Goal: Transaction & Acquisition: Purchase product/service

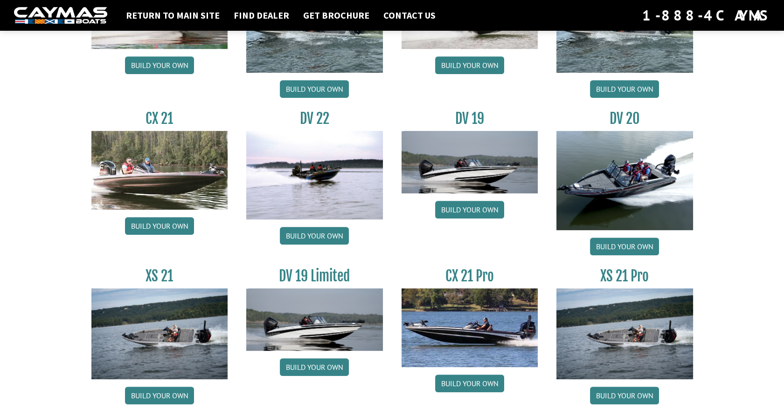
scroll to position [1066, 0]
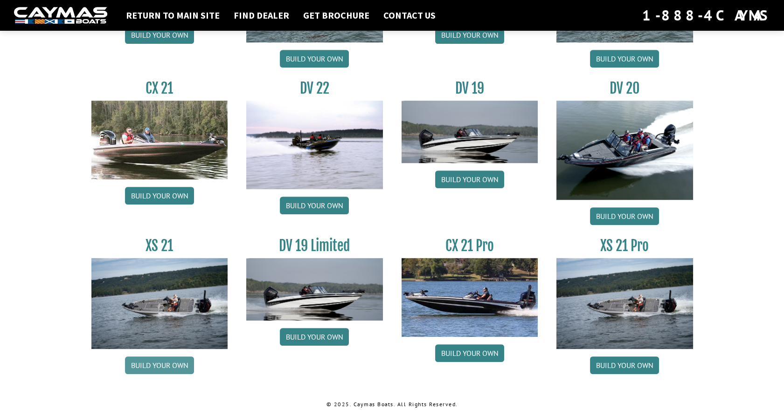
click at [146, 367] on link "Build your own" at bounding box center [159, 366] width 69 height 18
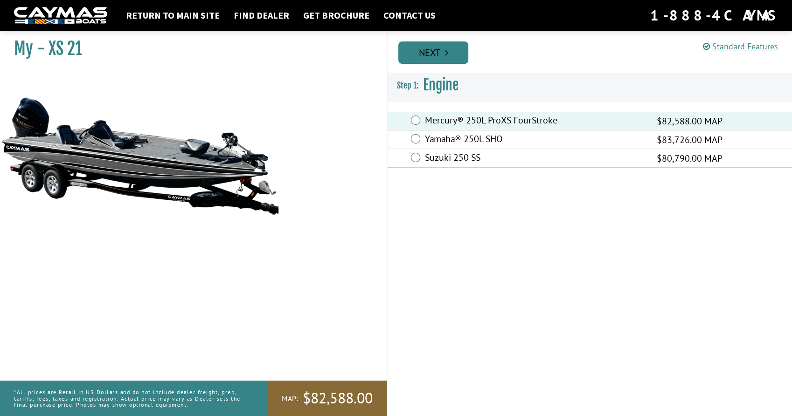
click at [443, 53] on link "Next" at bounding box center [433, 52] width 70 height 22
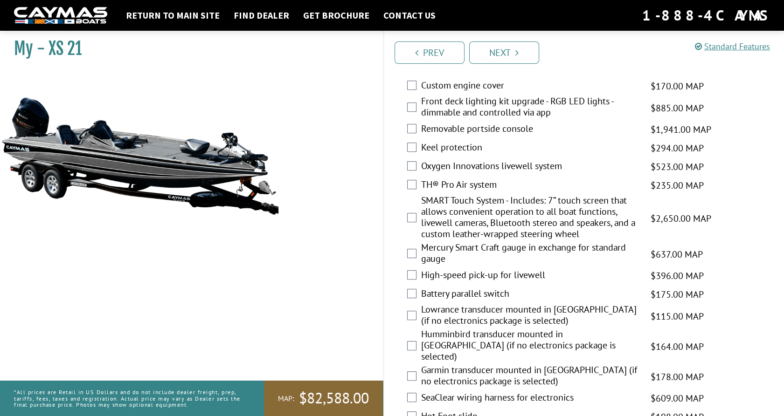
scroll to position [1012, 0]
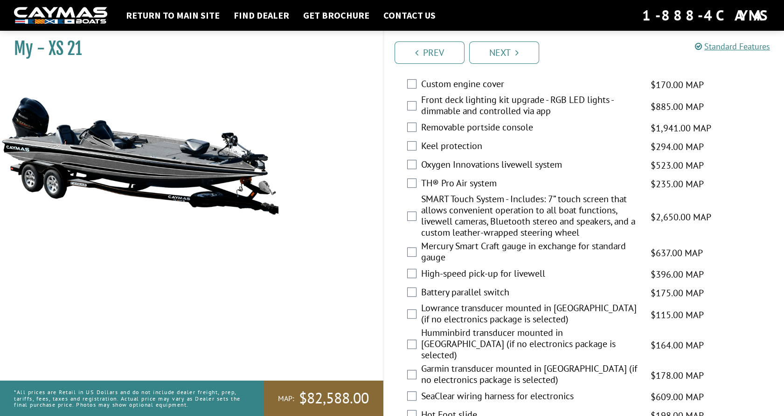
click at [591, 191] on label "TH® Pro Air system" at bounding box center [530, 185] width 218 height 14
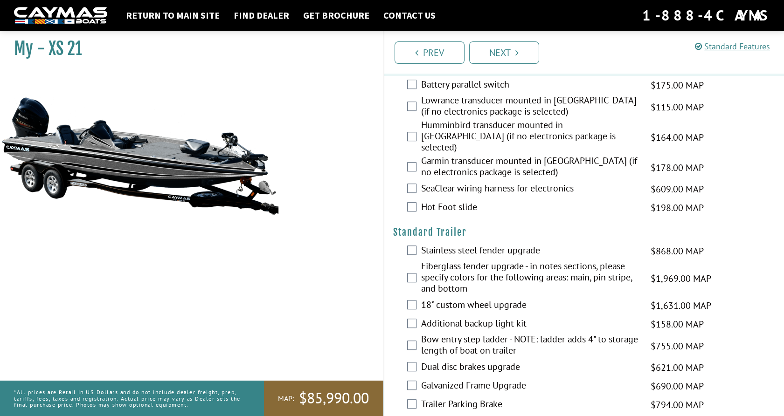
scroll to position [1222, 0]
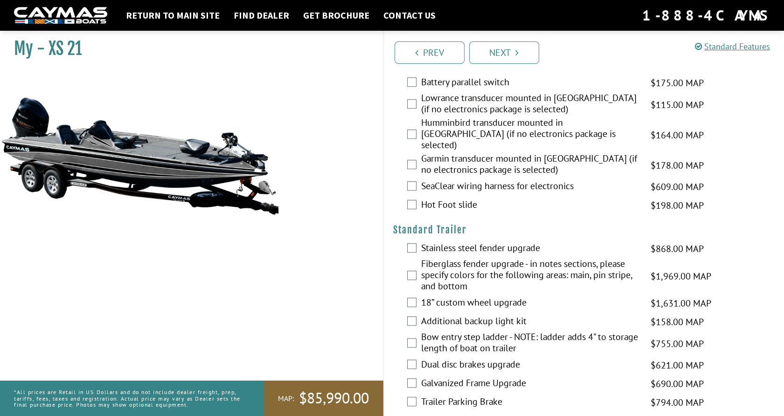
click at [405, 206] on div "Hot Foot slide $198.00 MAP $234.00 MSRP" at bounding box center [584, 205] width 400 height 19
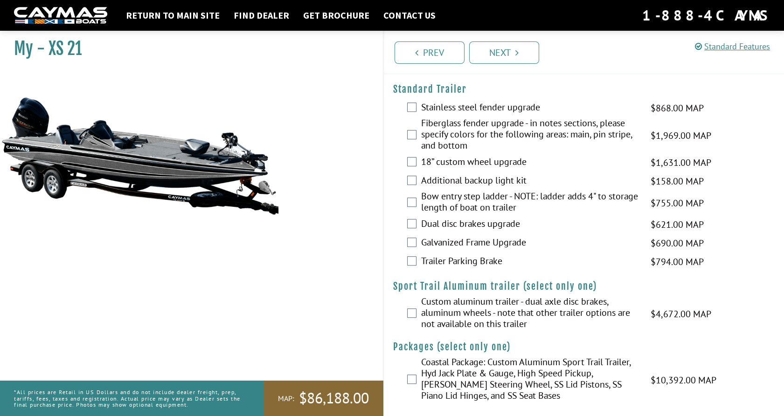
scroll to position [1372, 0]
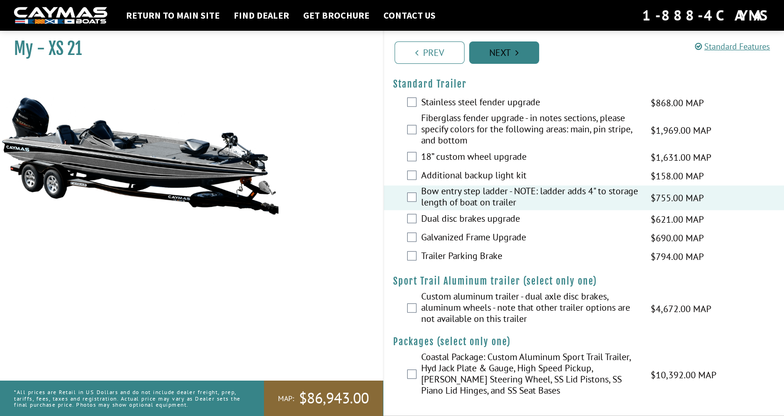
click at [507, 54] on link "Next" at bounding box center [504, 52] width 70 height 22
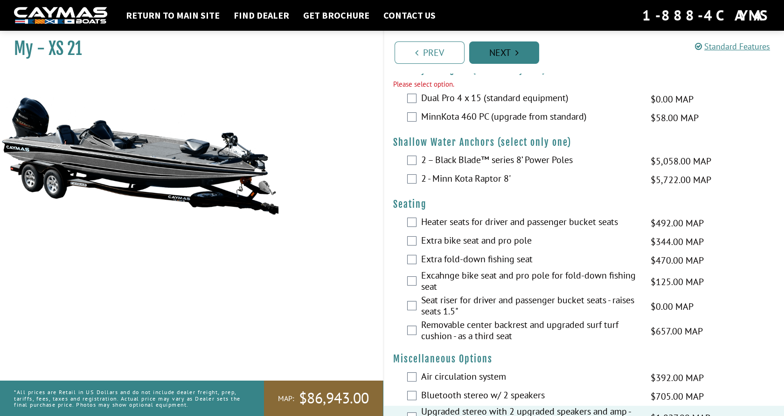
scroll to position [587, 0]
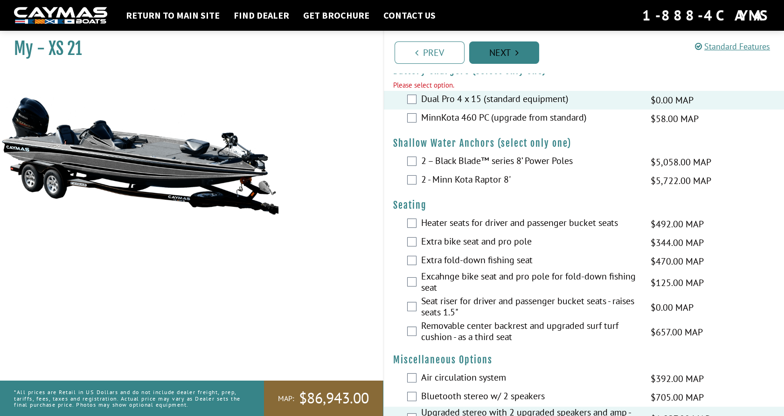
click at [492, 45] on link "Next" at bounding box center [504, 52] width 70 height 22
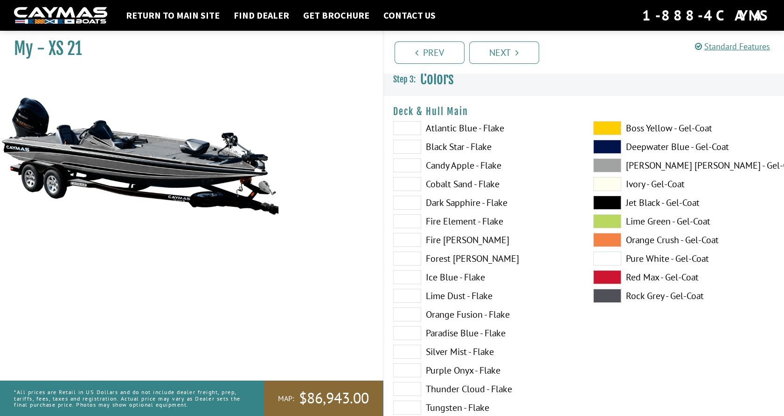
scroll to position [0, 0]
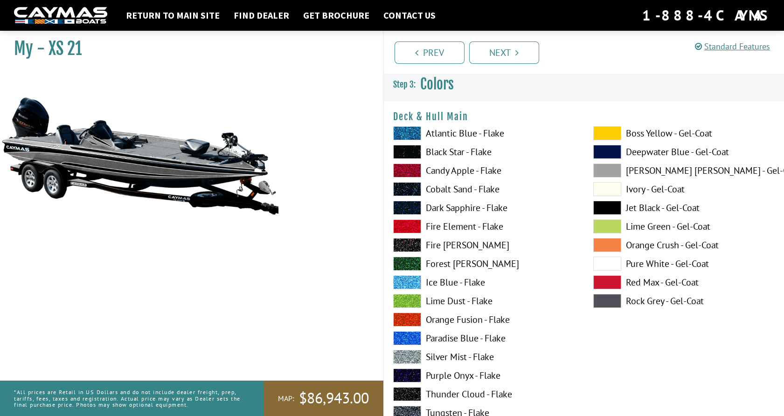
click at [612, 169] on span at bounding box center [607, 171] width 28 height 14
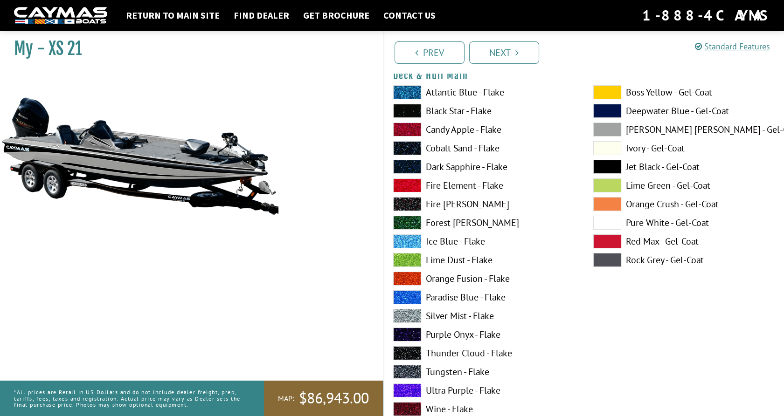
scroll to position [46, 0]
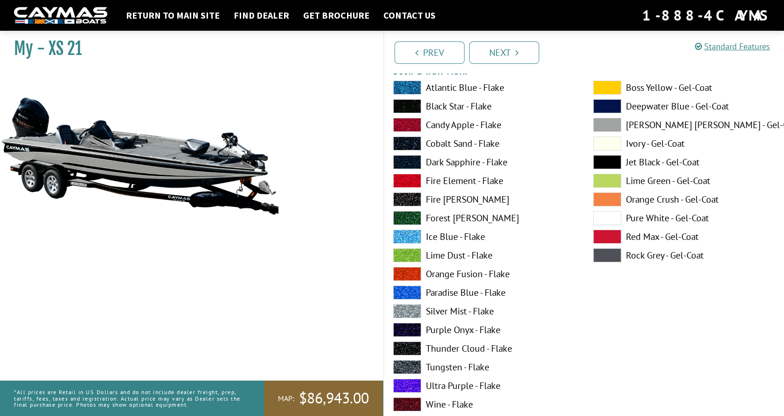
click at [409, 314] on span at bounding box center [407, 311] width 28 height 14
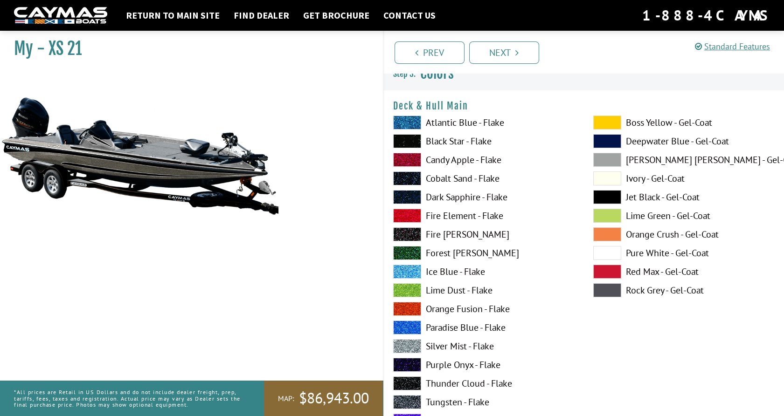
scroll to position [8, 0]
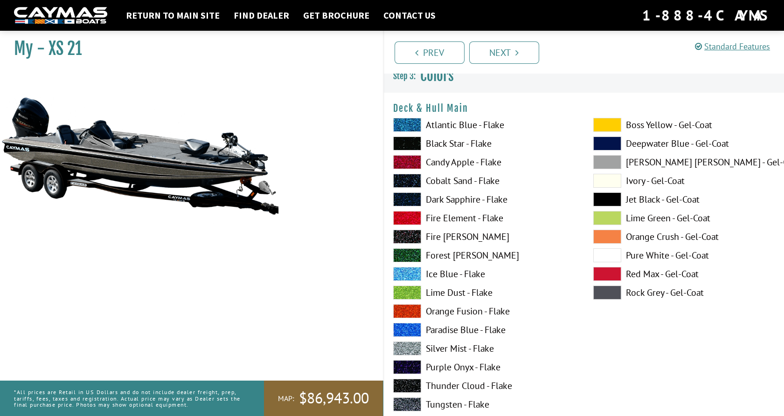
click at [606, 180] on span at bounding box center [607, 181] width 28 height 14
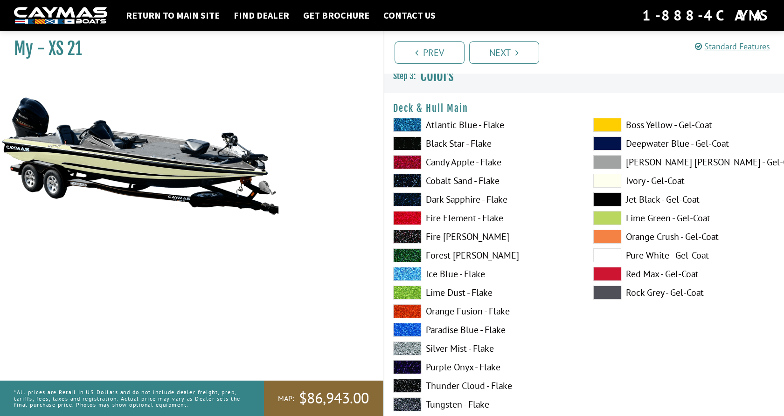
click at [406, 123] on span at bounding box center [407, 125] width 28 height 14
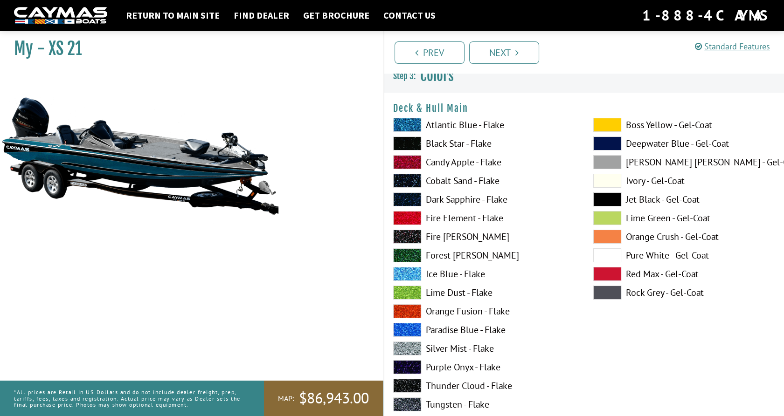
click at [406, 142] on span at bounding box center [407, 144] width 28 height 14
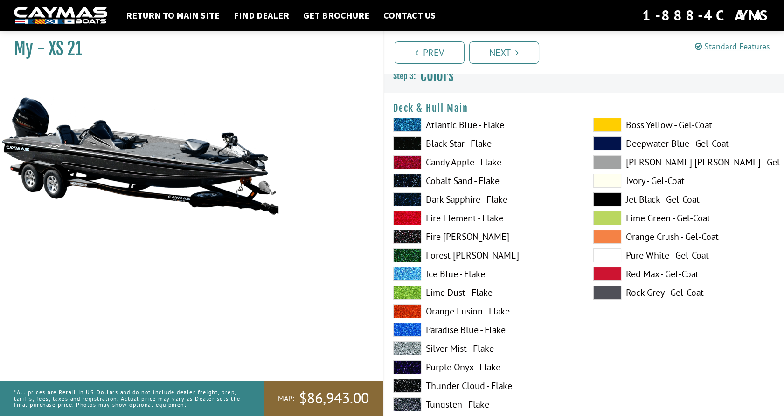
click at [608, 291] on span at bounding box center [607, 293] width 28 height 14
click at [610, 160] on span at bounding box center [607, 162] width 28 height 14
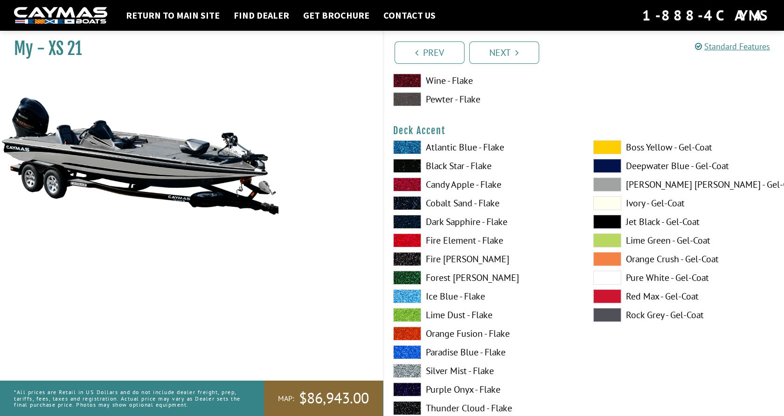
scroll to position [370, 0]
click at [413, 370] on span at bounding box center [407, 371] width 28 height 14
click at [614, 182] on span at bounding box center [607, 184] width 28 height 14
click at [600, 202] on span at bounding box center [607, 203] width 28 height 14
click at [610, 144] on span at bounding box center [607, 147] width 28 height 14
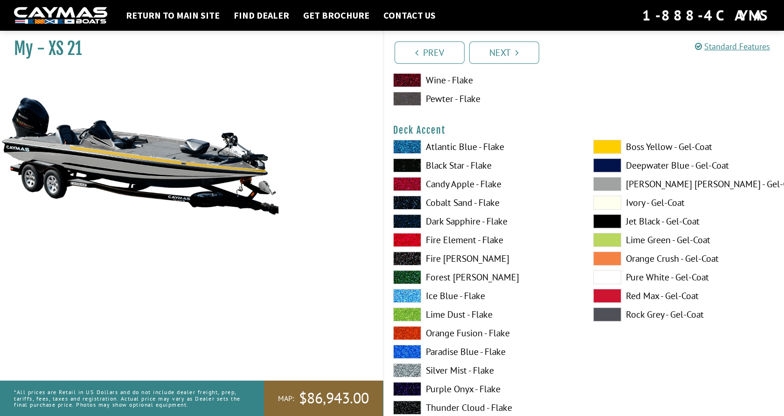
click at [411, 164] on span at bounding box center [407, 165] width 28 height 14
click at [607, 184] on span at bounding box center [607, 184] width 28 height 14
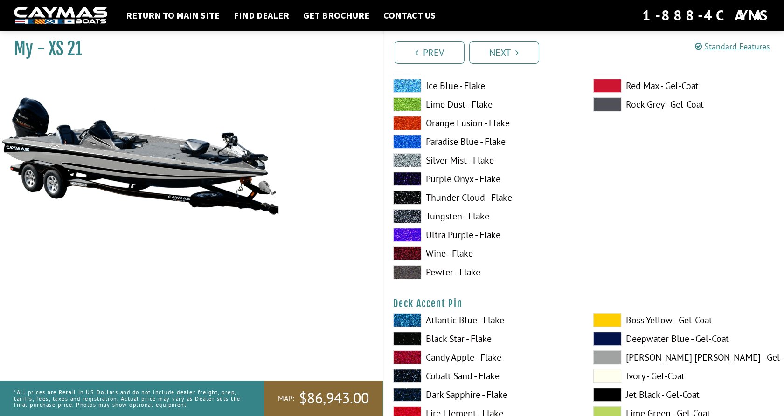
scroll to position [685, 0]
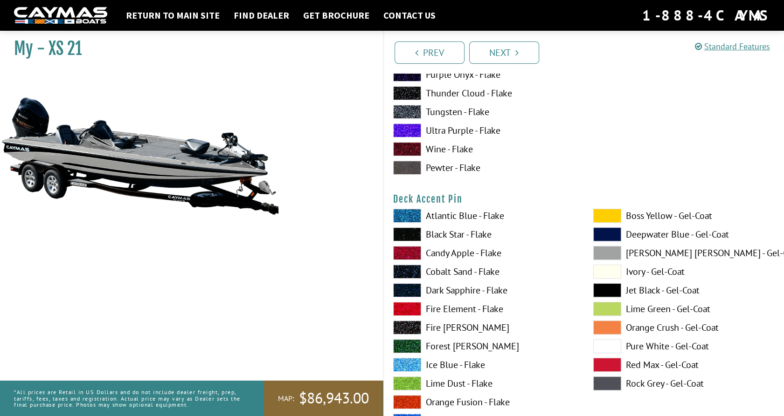
click at [605, 254] on span at bounding box center [607, 253] width 28 height 14
click at [409, 212] on span at bounding box center [407, 216] width 28 height 14
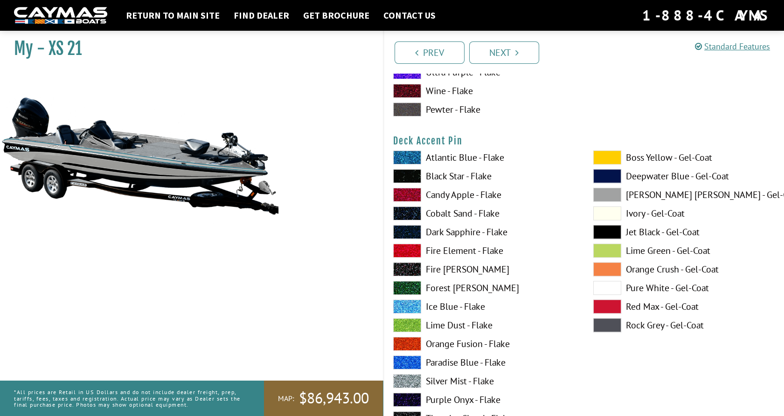
scroll to position [747, 0]
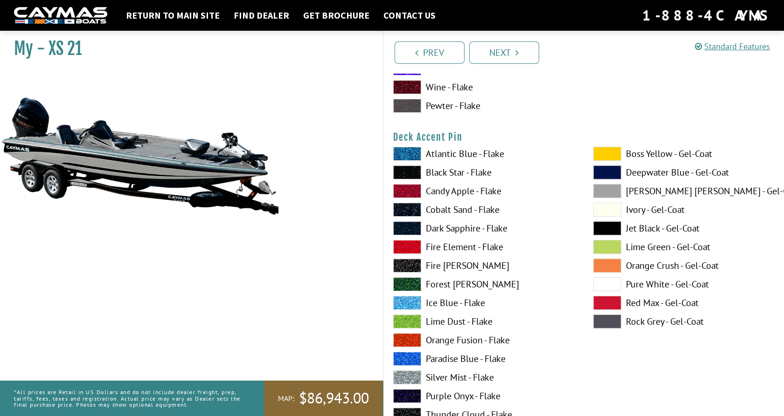
click at [604, 285] on span at bounding box center [607, 284] width 28 height 14
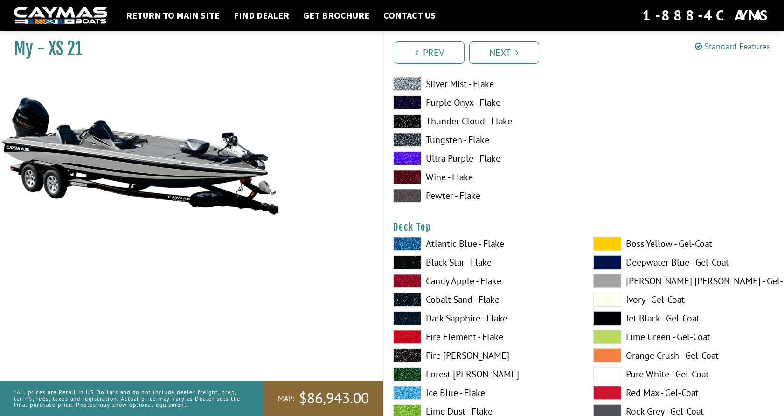
scroll to position [1041, 0]
click at [605, 282] on span at bounding box center [607, 281] width 28 height 14
click at [606, 302] on span at bounding box center [607, 299] width 28 height 14
click at [617, 377] on span at bounding box center [607, 374] width 28 height 14
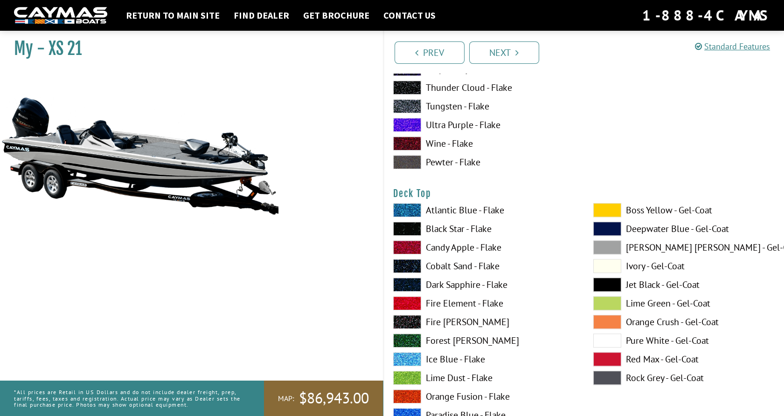
click at [611, 250] on span at bounding box center [607, 248] width 28 height 14
click at [608, 338] on span at bounding box center [607, 341] width 28 height 14
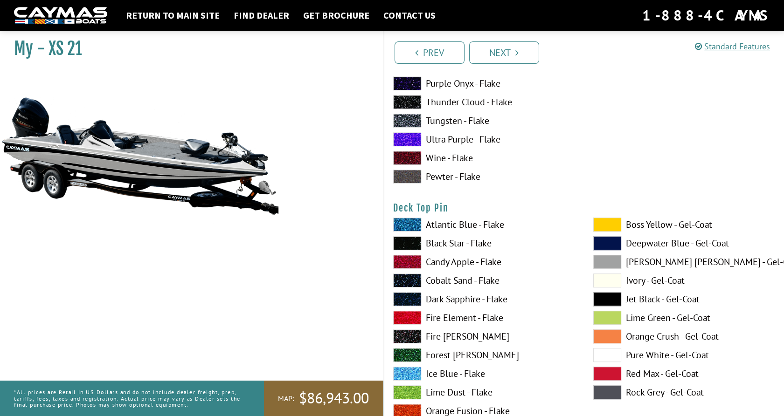
scroll to position [1445, 0]
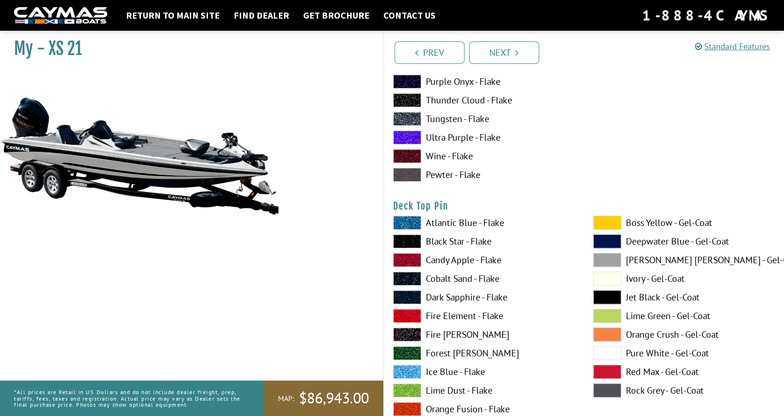
click at [613, 241] on span at bounding box center [607, 241] width 28 height 14
click at [603, 354] on span at bounding box center [607, 353] width 28 height 14
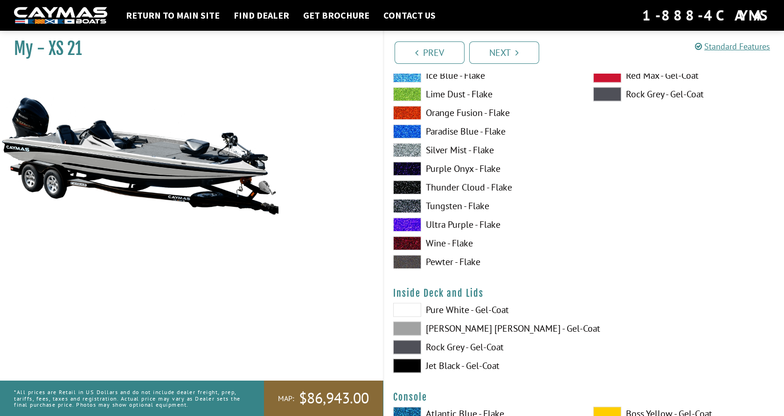
scroll to position [1752, 0]
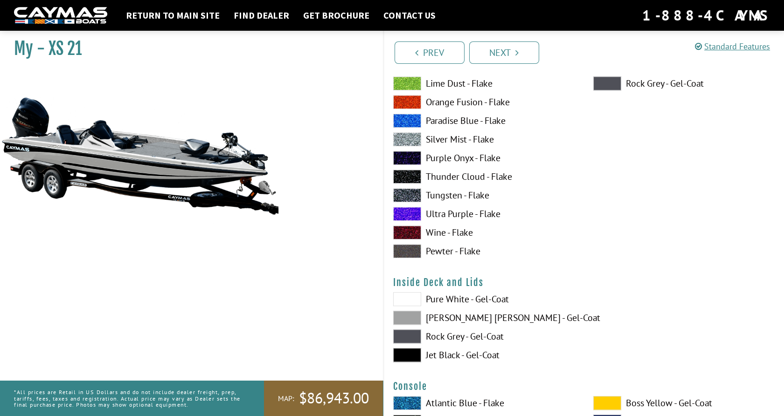
click at [404, 302] on span at bounding box center [407, 299] width 28 height 14
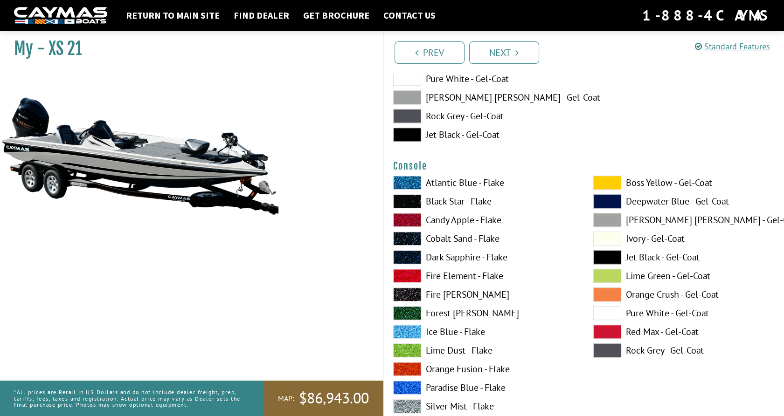
scroll to position [1973, 0]
click at [612, 241] on span at bounding box center [607, 238] width 28 height 14
click at [607, 219] on span at bounding box center [607, 220] width 28 height 14
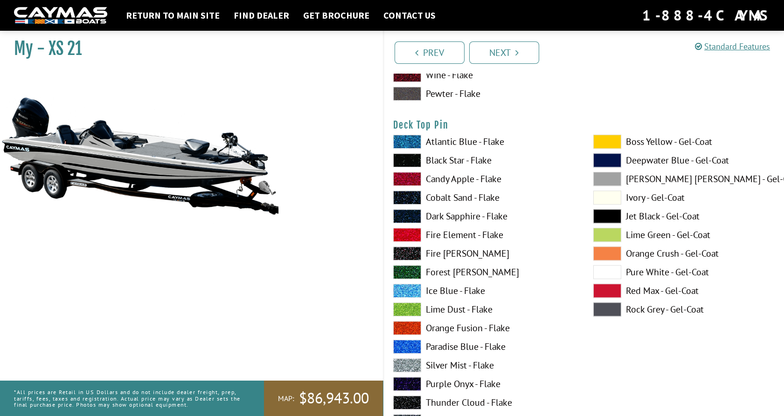
scroll to position [1527, 0]
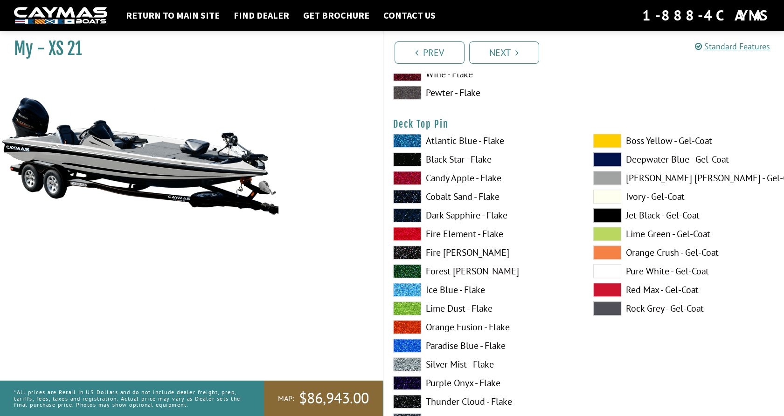
click at [606, 185] on span at bounding box center [607, 178] width 28 height 14
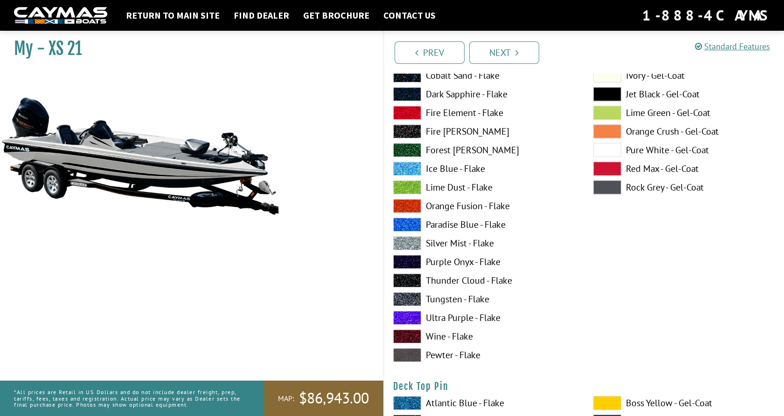
scroll to position [1236, 0]
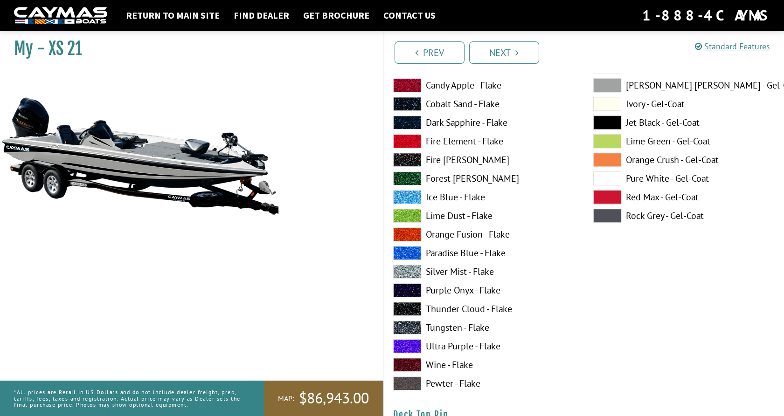
click at [606, 85] on span at bounding box center [607, 85] width 28 height 14
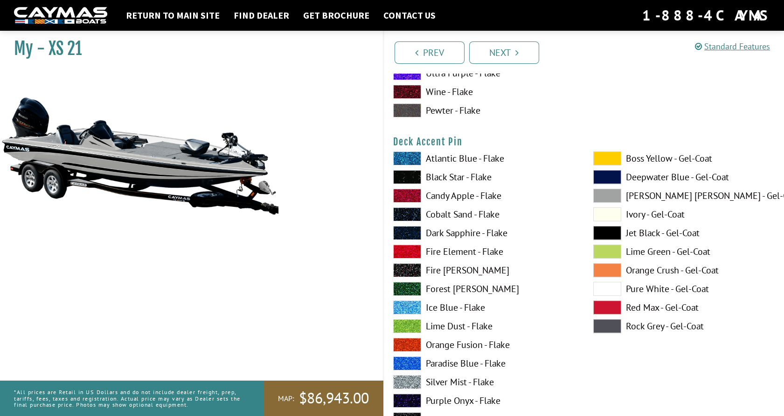
scroll to position [742, 0]
click at [607, 201] on span at bounding box center [607, 196] width 28 height 14
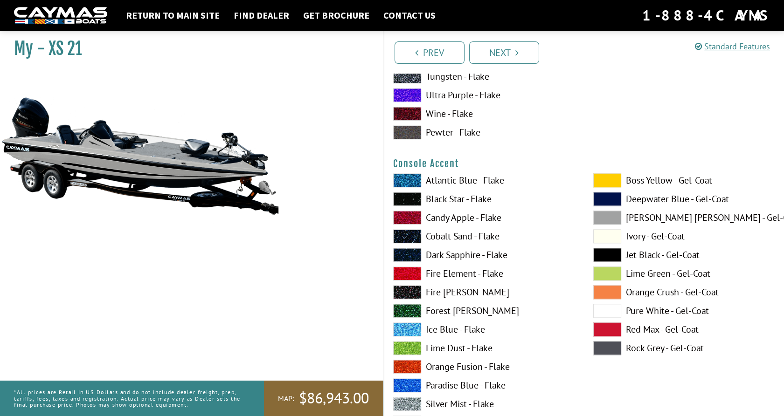
scroll to position [2360, 0]
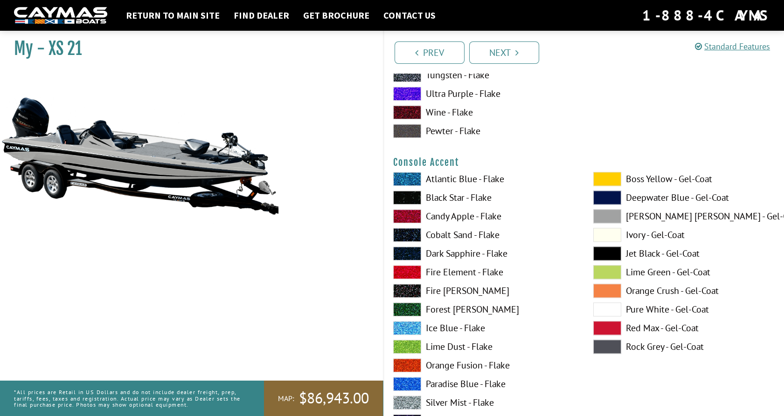
click at [610, 219] on span at bounding box center [607, 216] width 28 height 14
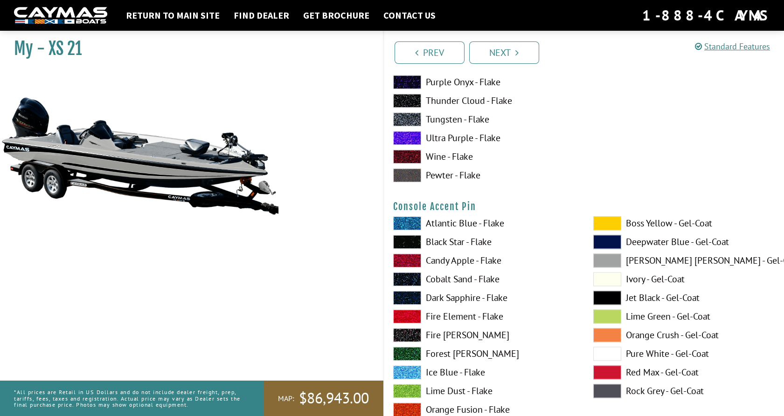
scroll to position [2712, 0]
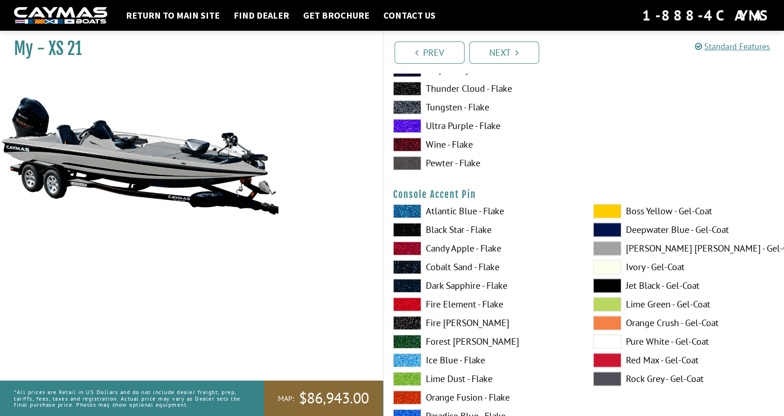
click at [603, 251] on span at bounding box center [607, 248] width 28 height 14
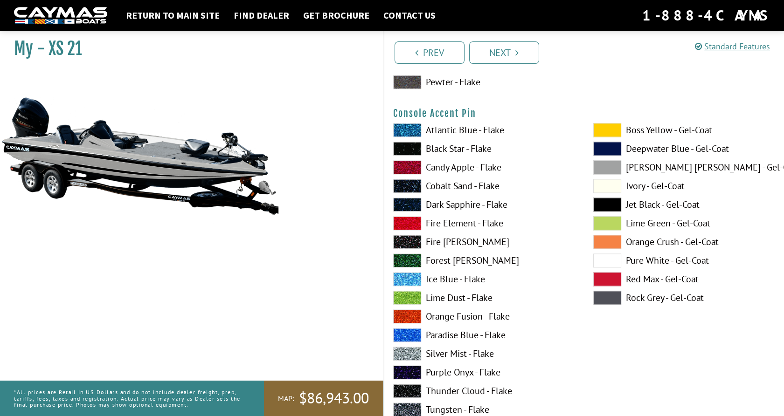
scroll to position [2797, 0]
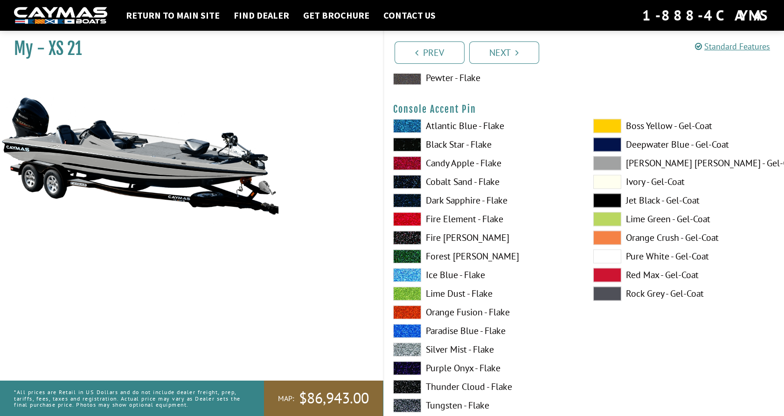
click at [613, 257] on span at bounding box center [607, 256] width 28 height 14
click at [611, 168] on span at bounding box center [607, 163] width 28 height 14
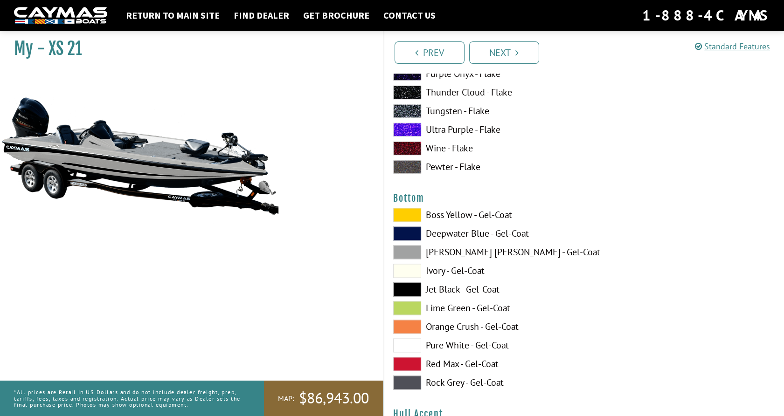
scroll to position [3209, 0]
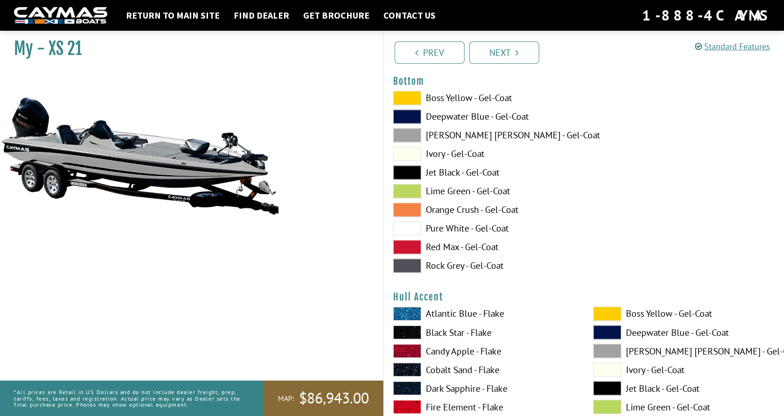
click at [412, 139] on span at bounding box center [407, 135] width 28 height 14
click at [408, 175] on span at bounding box center [407, 172] width 28 height 14
click at [407, 231] on span at bounding box center [407, 228] width 28 height 14
click at [406, 137] on span at bounding box center [407, 135] width 28 height 14
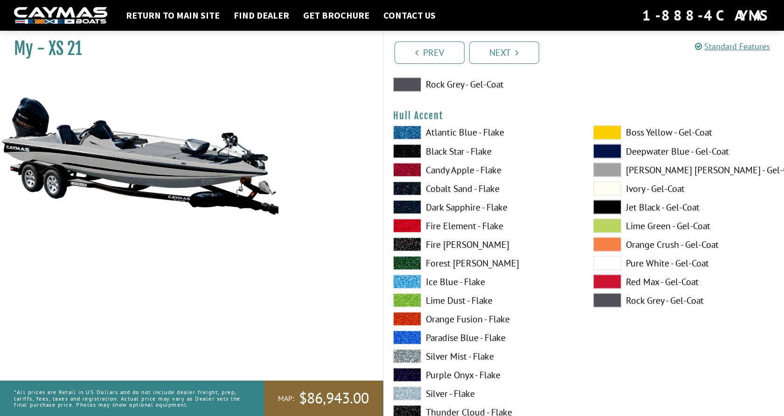
scroll to position [3390, 0]
click at [607, 169] on span at bounding box center [607, 169] width 28 height 14
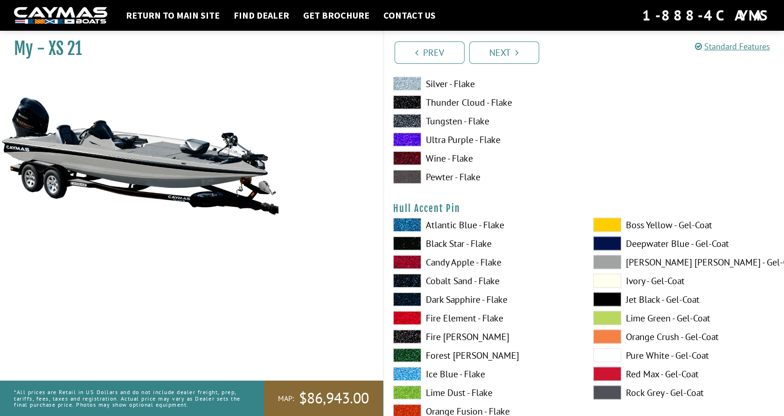
scroll to position [3699, 0]
click at [603, 263] on span at bounding box center [607, 262] width 28 height 14
click at [608, 362] on span at bounding box center [607, 356] width 28 height 14
click at [610, 267] on span at bounding box center [607, 262] width 28 height 14
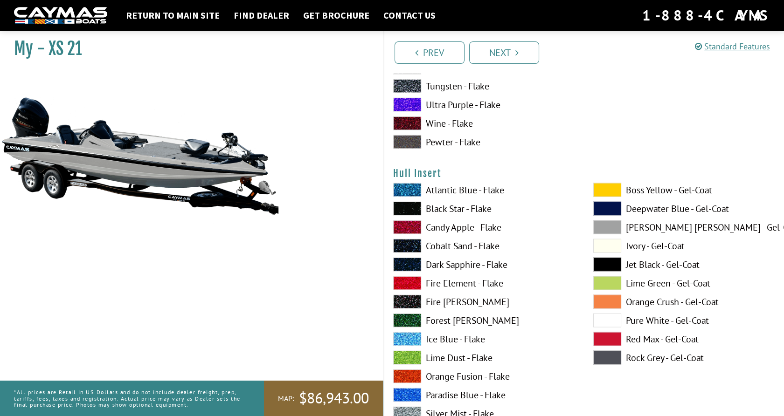
scroll to position [4125, 0]
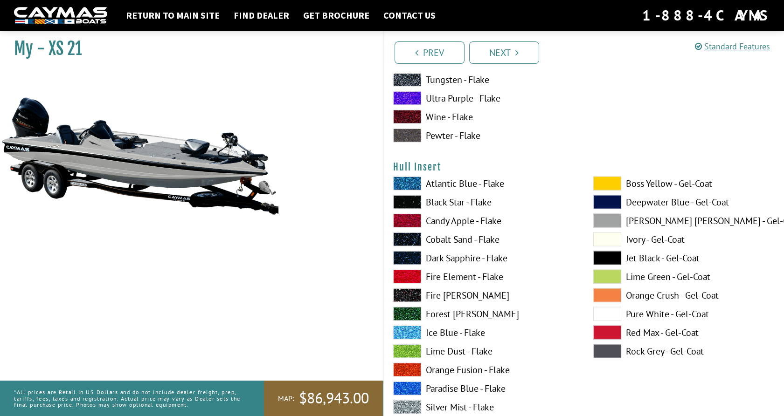
click at [611, 224] on span at bounding box center [607, 221] width 28 height 14
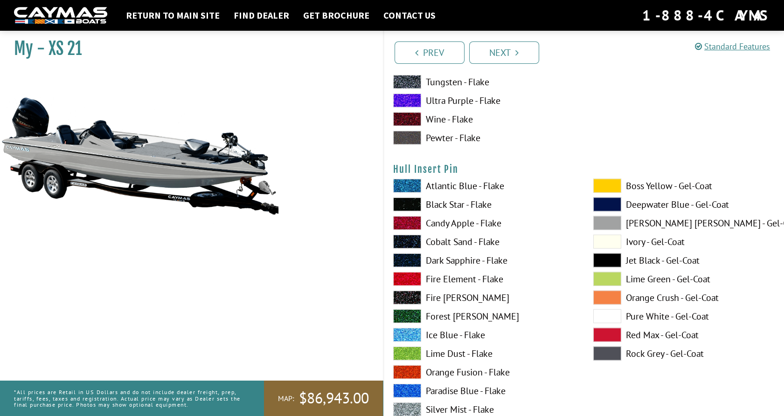
scroll to position [4506, 0]
click at [600, 320] on span at bounding box center [607, 316] width 28 height 14
click at [613, 225] on span at bounding box center [607, 223] width 28 height 14
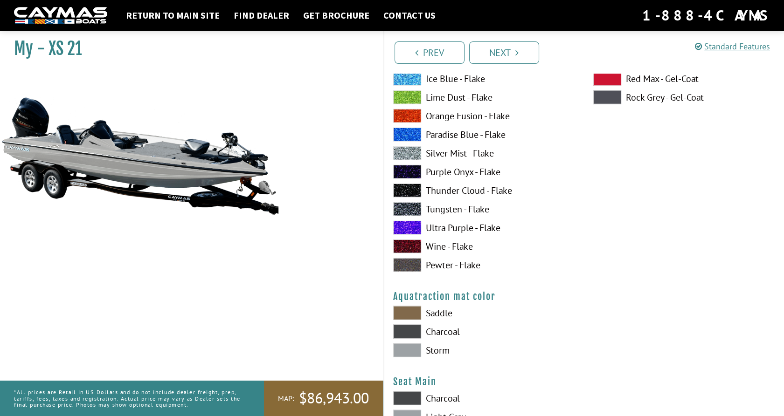
click at [536, 268] on label "Pewter - Flake" at bounding box center [483, 265] width 181 height 14
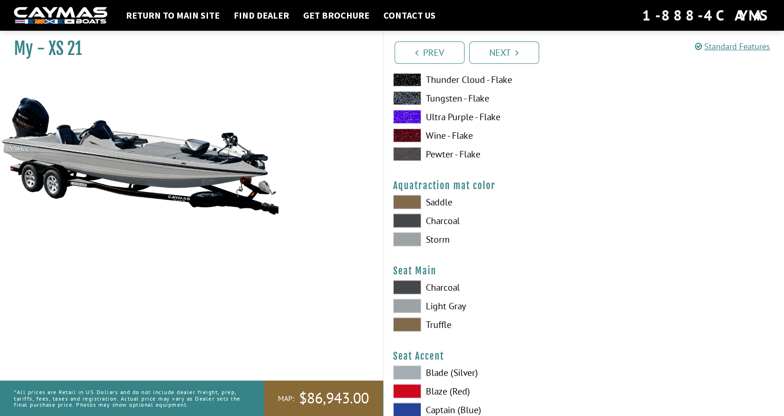
scroll to position [4877, 0]
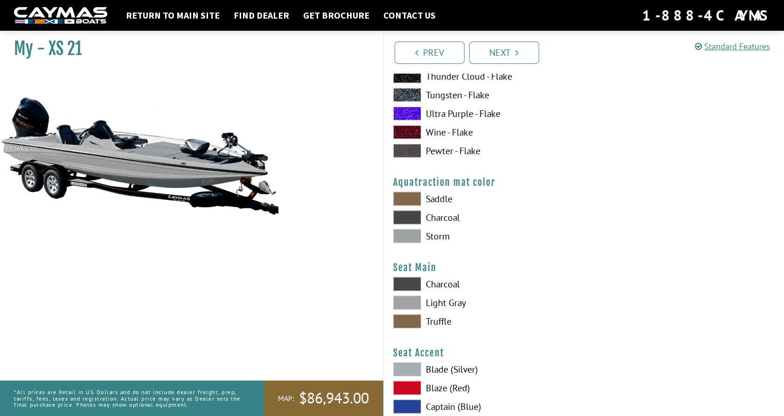
click at [415, 225] on span at bounding box center [407, 218] width 28 height 14
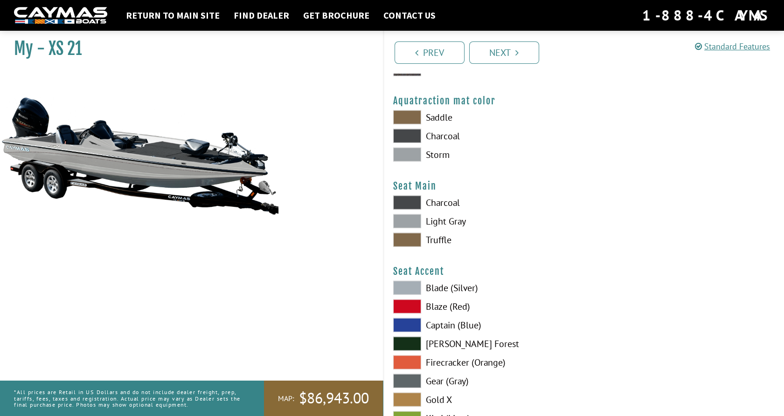
scroll to position [4959, 0]
click at [410, 227] on span at bounding box center [407, 221] width 28 height 14
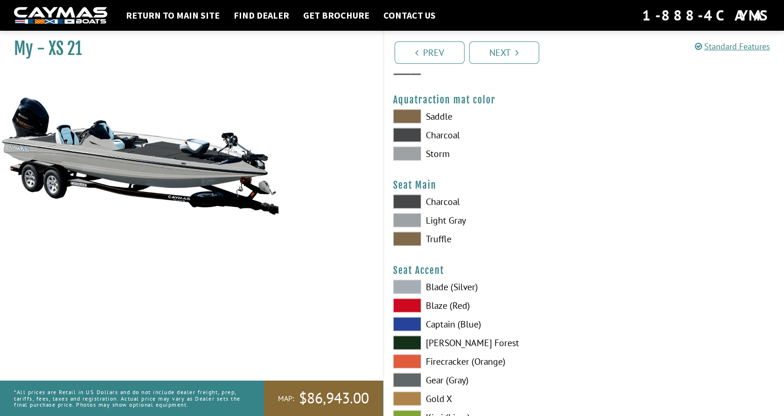
click at [417, 204] on span at bounding box center [407, 202] width 28 height 14
click at [414, 226] on span at bounding box center [407, 221] width 28 height 14
click at [408, 157] on span at bounding box center [407, 154] width 28 height 14
click at [409, 124] on span at bounding box center [407, 117] width 28 height 14
click at [413, 161] on span at bounding box center [407, 154] width 28 height 14
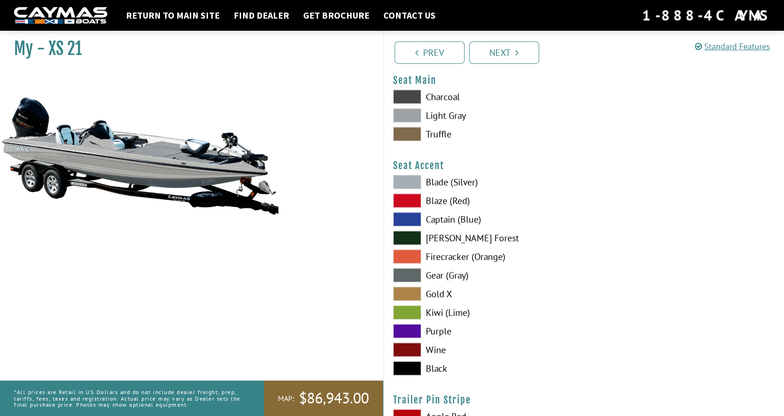
scroll to position [5064, 0]
click at [412, 187] on span at bounding box center [407, 182] width 28 height 14
click at [410, 281] on span at bounding box center [407, 275] width 28 height 14
click at [410, 182] on span at bounding box center [407, 182] width 28 height 14
click at [413, 373] on span at bounding box center [407, 368] width 28 height 14
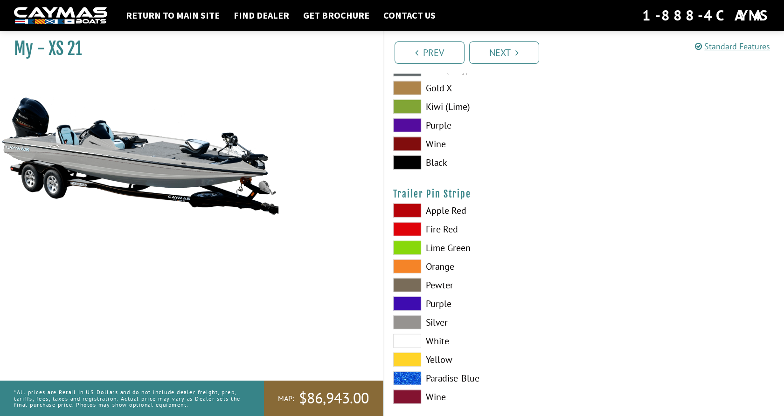
scroll to position [5270, 0]
click at [406, 344] on span at bounding box center [407, 341] width 28 height 14
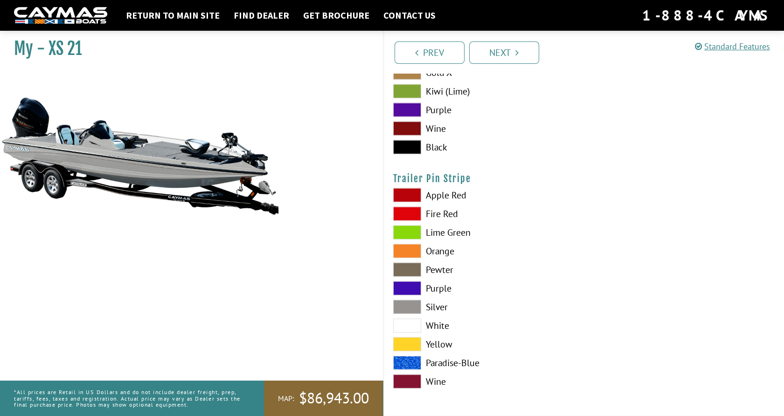
click at [412, 308] on span at bounding box center [407, 307] width 28 height 14
click at [399, 329] on span at bounding box center [407, 326] width 28 height 14
click at [414, 306] on span at bounding box center [407, 307] width 28 height 14
click at [409, 198] on span at bounding box center [407, 195] width 28 height 14
click at [410, 216] on span at bounding box center [407, 214] width 28 height 14
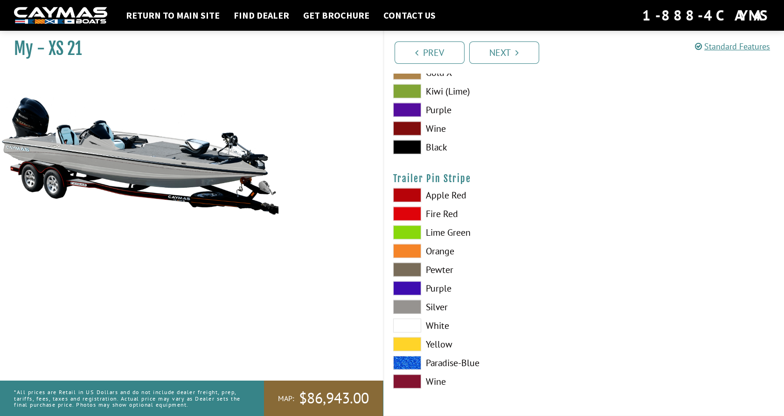
click at [406, 328] on span at bounding box center [407, 326] width 28 height 14
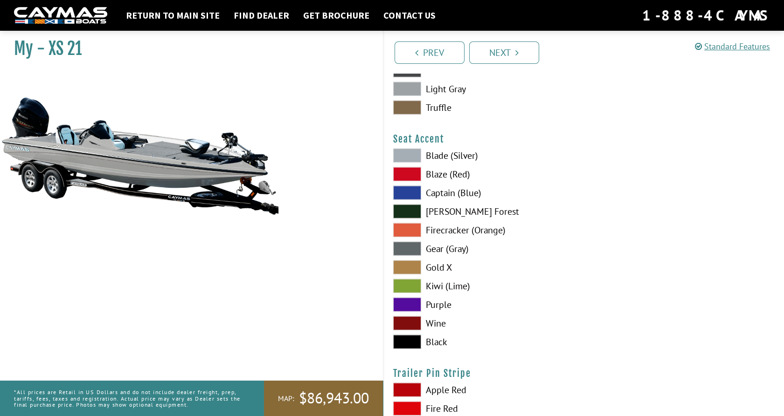
scroll to position [5091, 0]
click at [185, 180] on img at bounding box center [140, 156] width 280 height 170
click at [501, 56] on link "Next" at bounding box center [504, 52] width 70 height 22
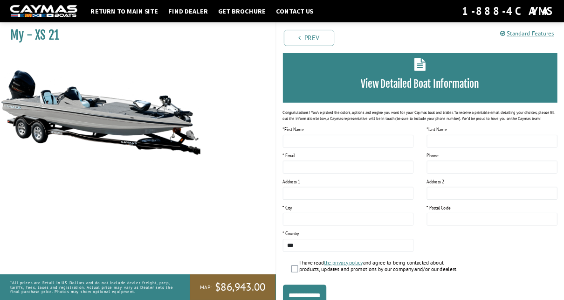
scroll to position [0, 0]
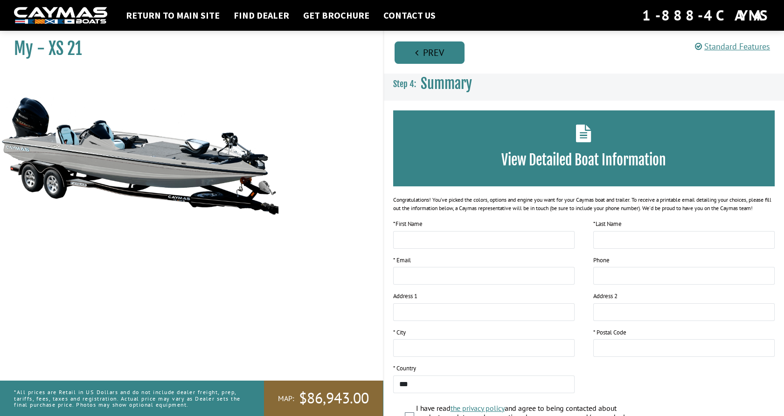
click at [426, 52] on link "Prev" at bounding box center [429, 52] width 70 height 22
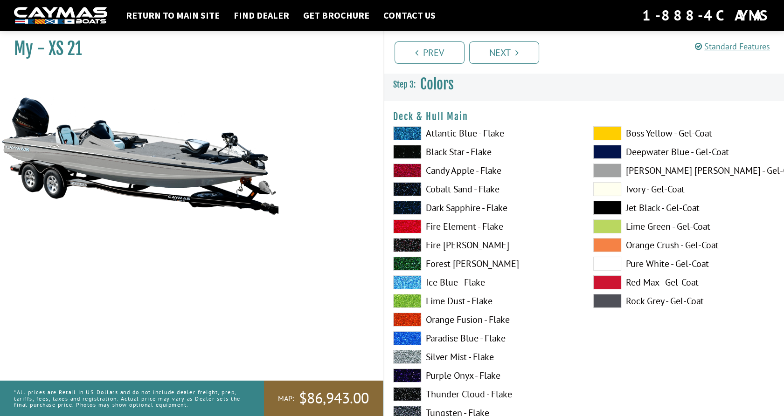
click at [153, 165] on img at bounding box center [140, 156] width 280 height 170
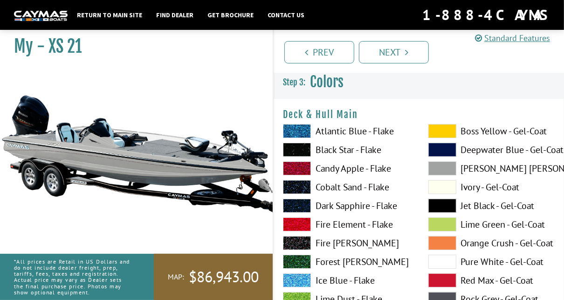
click at [445, 260] on span at bounding box center [442, 262] width 28 height 14
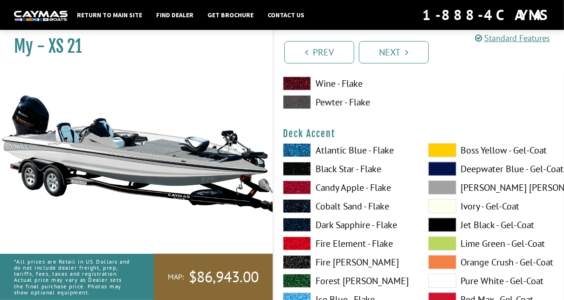
scroll to position [426, 0]
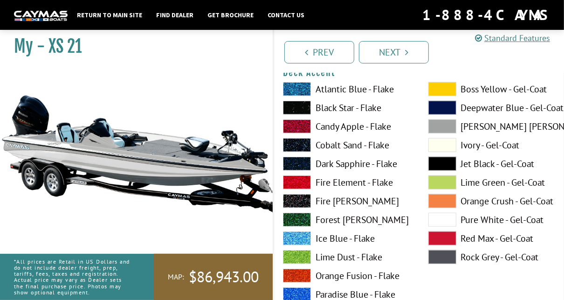
click at [437, 220] on span at bounding box center [442, 220] width 28 height 14
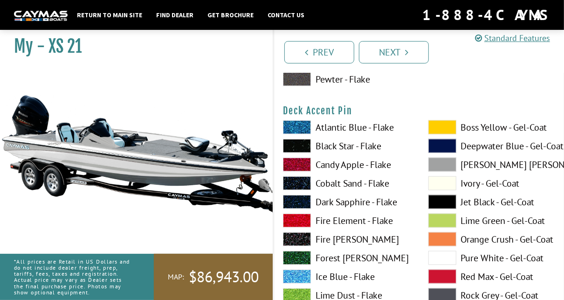
scroll to position [772, 0]
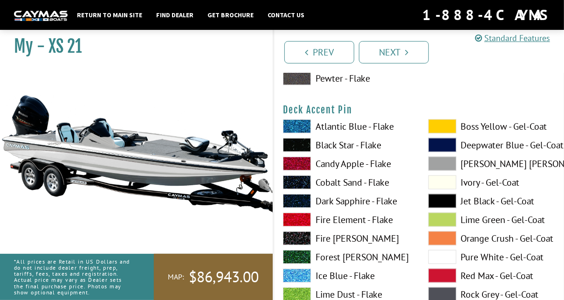
click at [437, 256] on span at bounding box center [442, 257] width 28 height 14
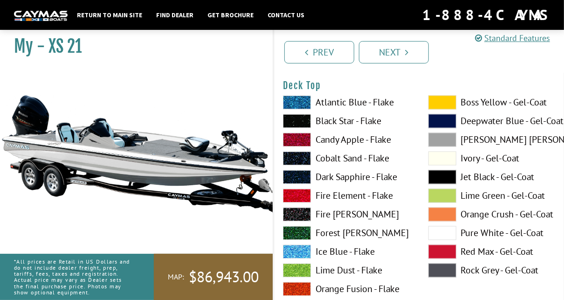
scroll to position [1218, 0]
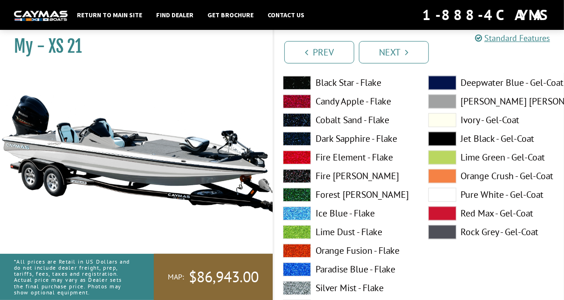
click at [443, 194] on span at bounding box center [442, 194] width 28 height 14
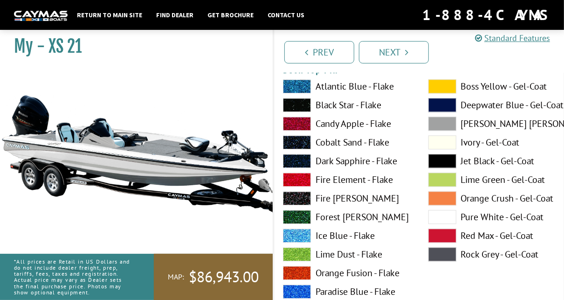
scroll to position [1580, 0]
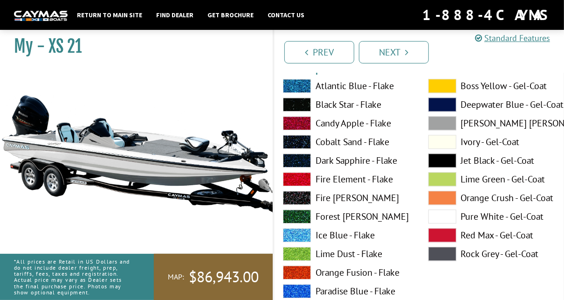
click at [446, 216] on span at bounding box center [442, 216] width 28 height 14
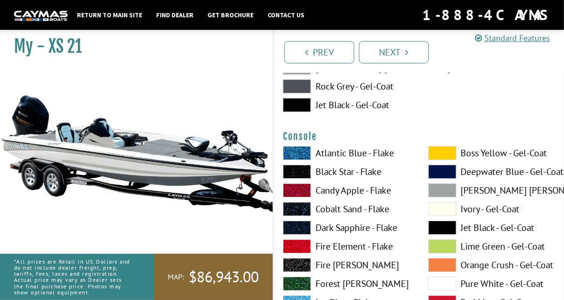
scroll to position [2028, 0]
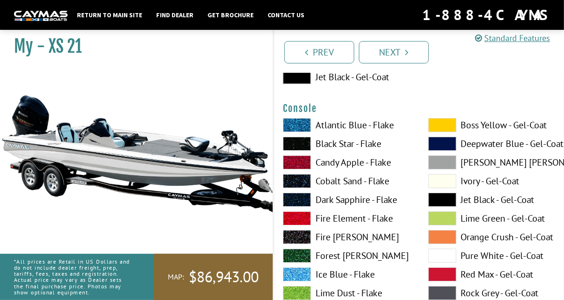
click at [447, 255] on span at bounding box center [442, 255] width 28 height 14
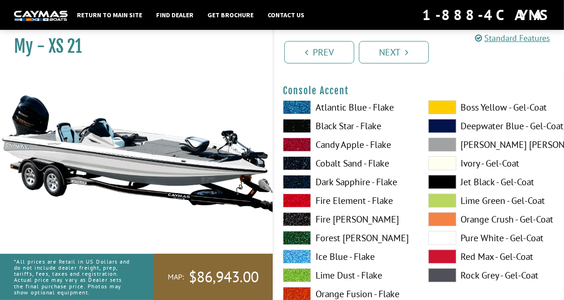
scroll to position [2430, 0]
click at [444, 241] on span at bounding box center [442, 238] width 28 height 14
click at [308, 129] on span at bounding box center [297, 126] width 28 height 14
click at [437, 240] on span at bounding box center [442, 238] width 28 height 14
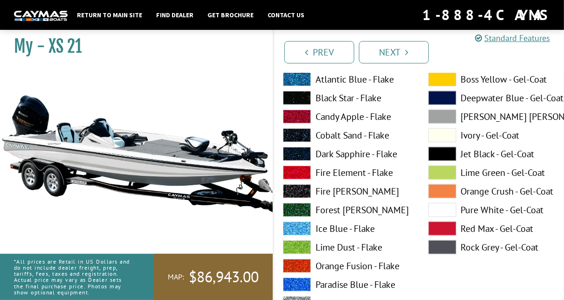
scroll to position [2846, 0]
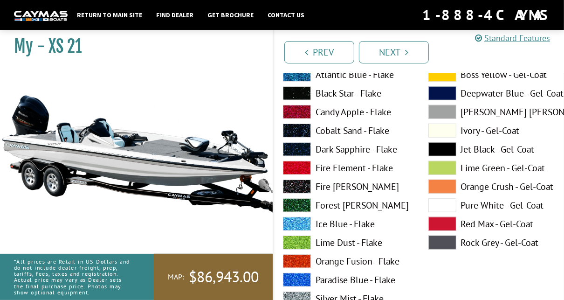
click at [448, 207] on span at bounding box center [442, 205] width 28 height 14
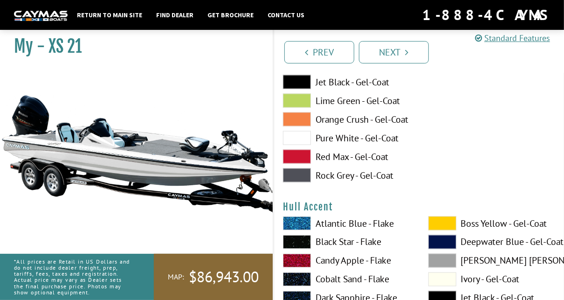
scroll to position [3281, 0]
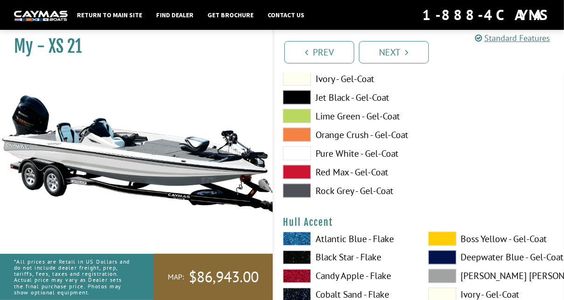
click at [304, 156] on span at bounding box center [297, 153] width 28 height 14
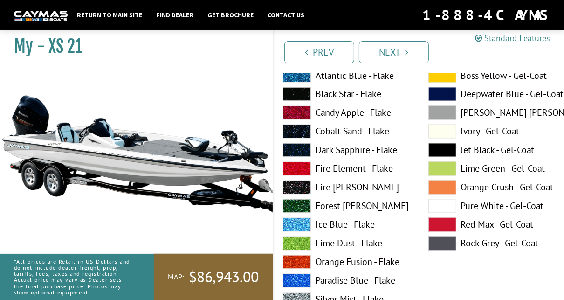
scroll to position [3467, 0]
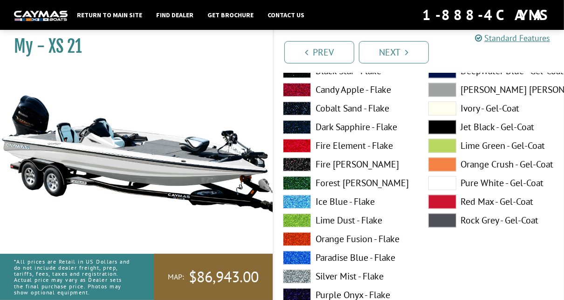
click at [437, 189] on span at bounding box center [442, 183] width 28 height 14
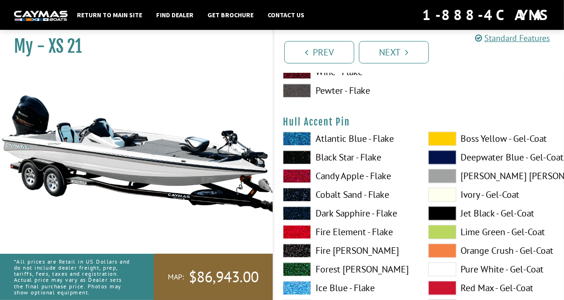
scroll to position [3816, 0]
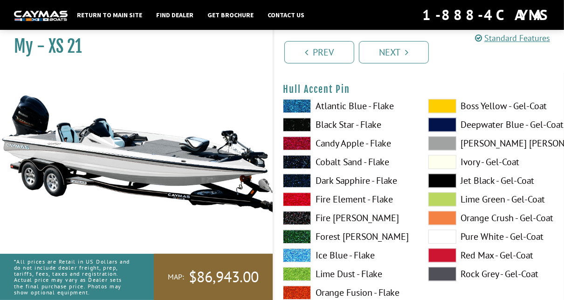
click at [446, 241] on span at bounding box center [442, 236] width 28 height 14
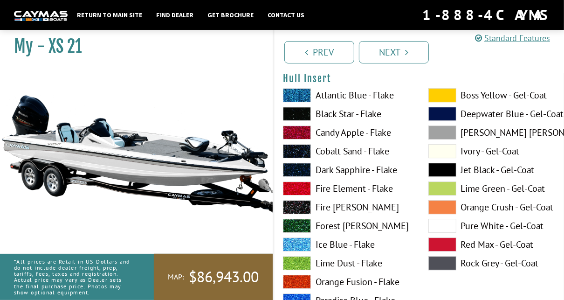
scroll to position [4212, 0]
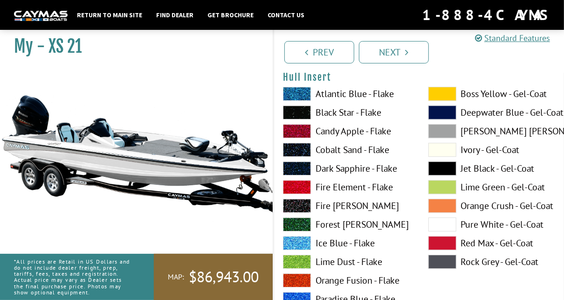
click at [436, 227] on span at bounding box center [442, 224] width 28 height 14
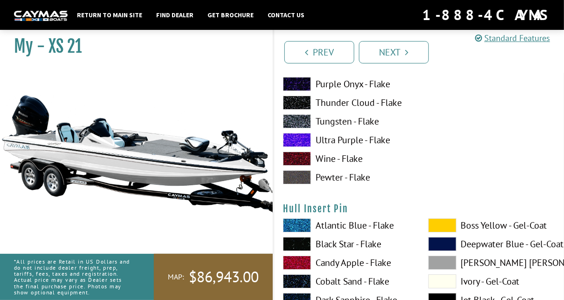
scroll to position [4618, 0]
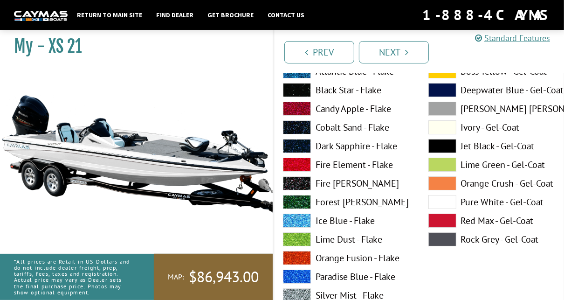
click at [446, 202] on span at bounding box center [442, 202] width 28 height 14
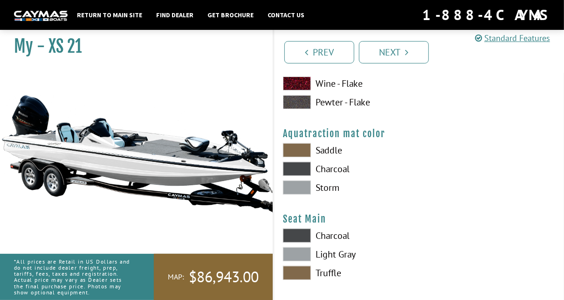
scroll to position [4924, 0]
click at [301, 174] on span at bounding box center [297, 168] width 28 height 14
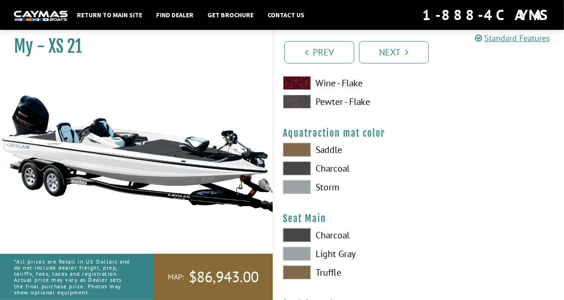
click at [296, 190] on span at bounding box center [297, 187] width 28 height 14
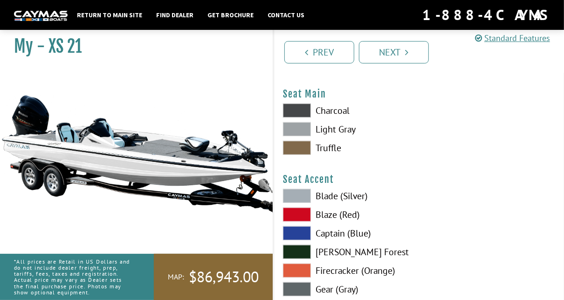
scroll to position [5049, 0]
click at [301, 113] on span at bounding box center [297, 110] width 28 height 14
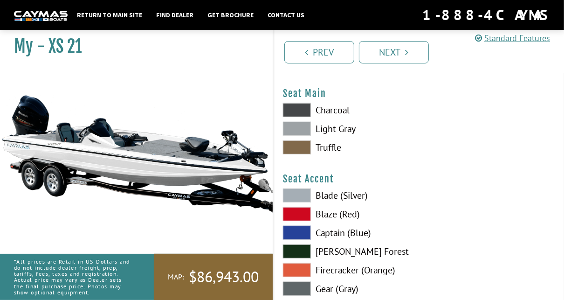
click at [300, 135] on span at bounding box center [297, 129] width 28 height 14
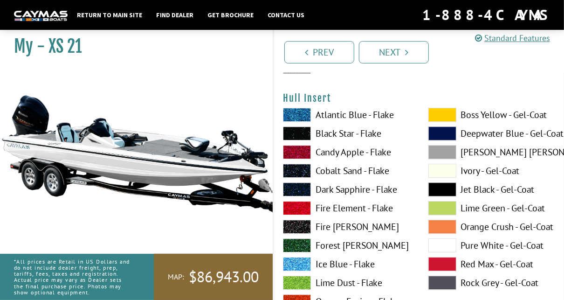
scroll to position [4192, 0]
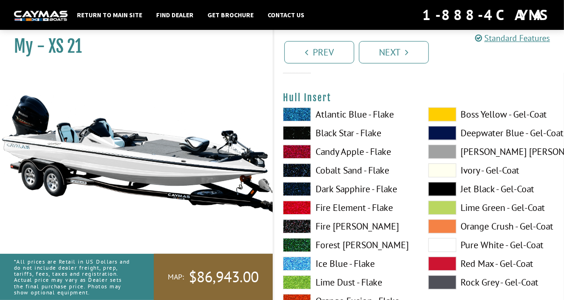
click at [299, 154] on span at bounding box center [297, 152] width 28 height 14
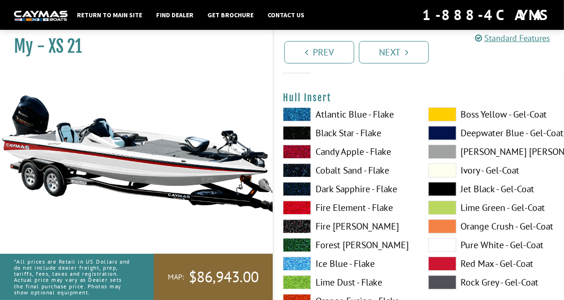
click at [303, 211] on span at bounding box center [297, 207] width 28 height 14
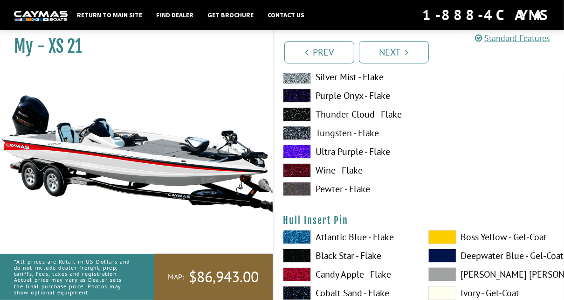
scroll to position [4605, 0]
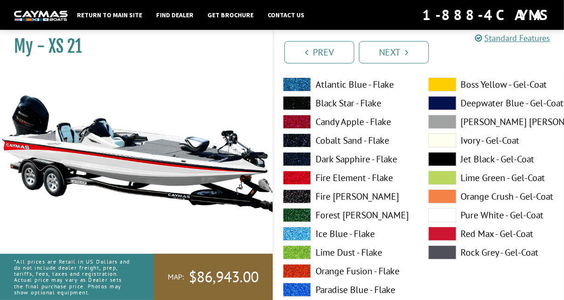
click at [297, 184] on span at bounding box center [297, 178] width 28 height 14
click at [441, 220] on span at bounding box center [442, 215] width 28 height 14
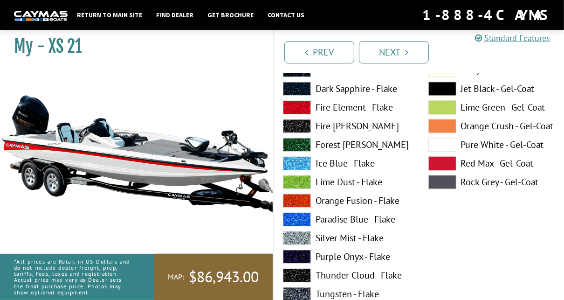
scroll to position [3909, 0]
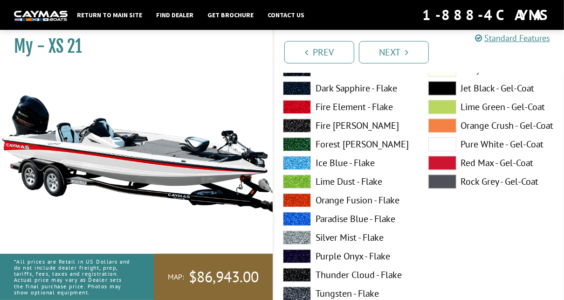
click at [296, 109] on span at bounding box center [297, 107] width 28 height 14
click at [446, 149] on span at bounding box center [442, 144] width 28 height 14
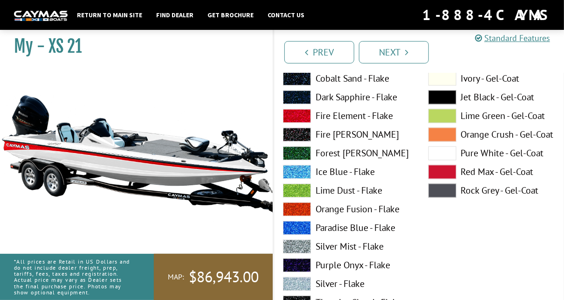
scroll to position [3498, 0]
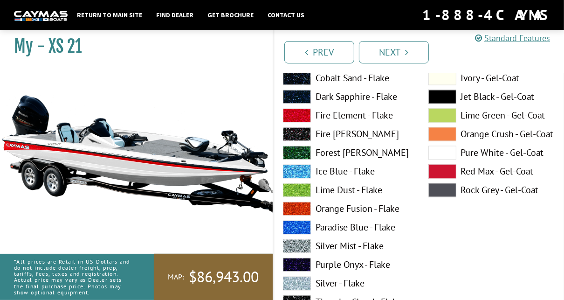
click at [299, 120] on span at bounding box center [297, 116] width 28 height 14
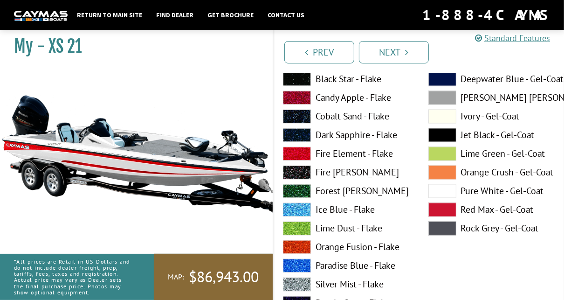
scroll to position [3458, 0]
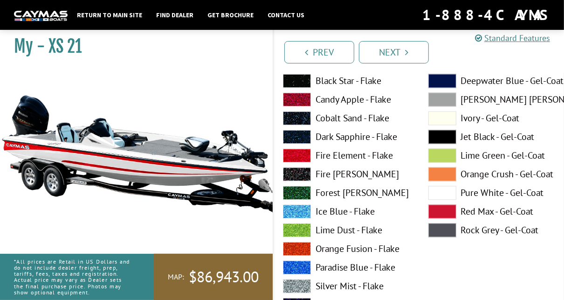
click at [294, 177] on span at bounding box center [297, 174] width 28 height 14
click at [291, 288] on span at bounding box center [297, 286] width 28 height 14
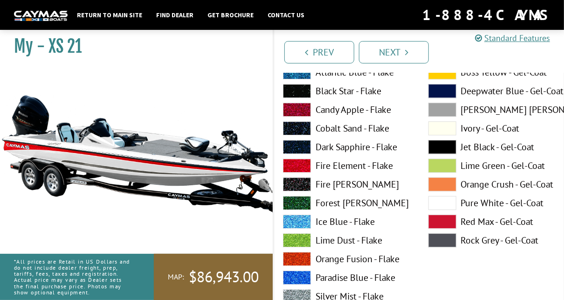
scroll to position [4283, 0]
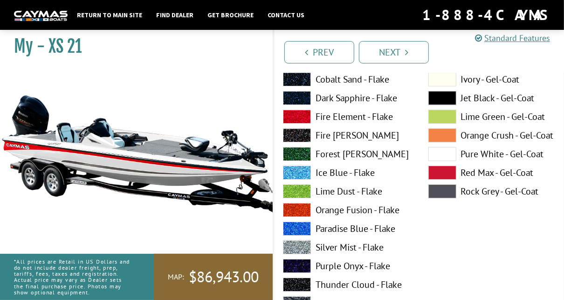
click at [301, 249] on span at bounding box center [297, 247] width 28 height 14
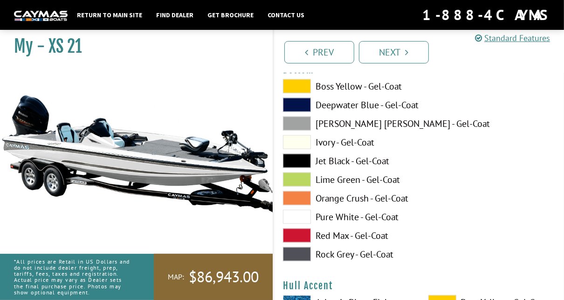
scroll to position [3214, 0]
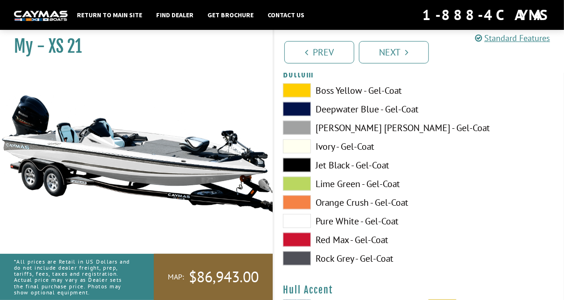
click at [301, 168] on span at bounding box center [297, 165] width 28 height 14
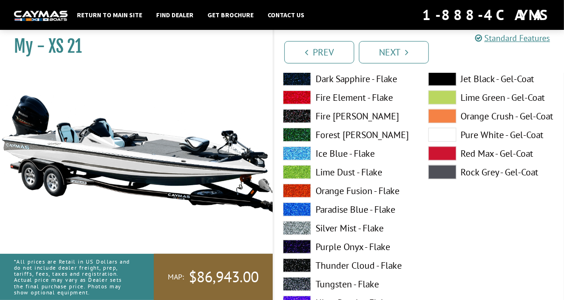
scroll to position [2918, 0]
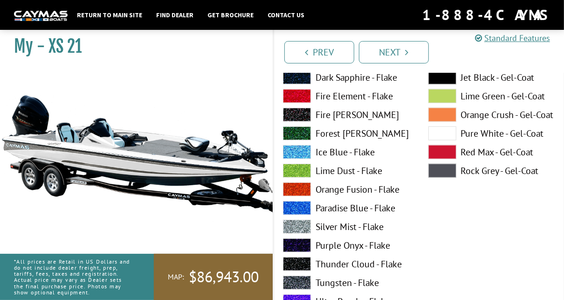
click at [297, 229] on span at bounding box center [297, 227] width 28 height 14
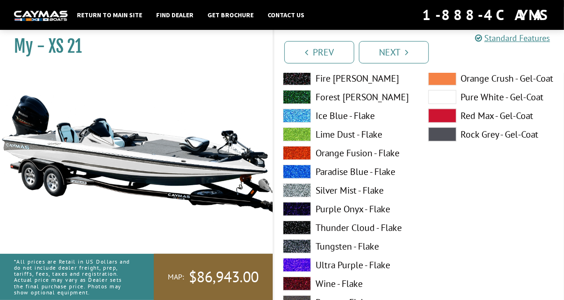
scroll to position [2570, 0]
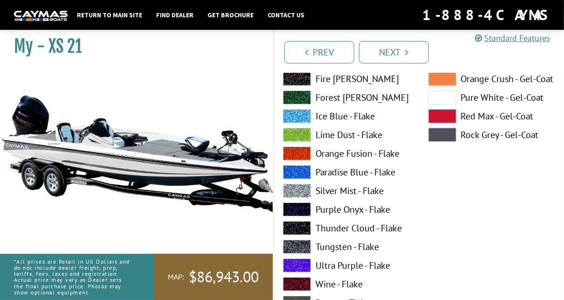
click at [299, 194] on span at bounding box center [297, 191] width 28 height 14
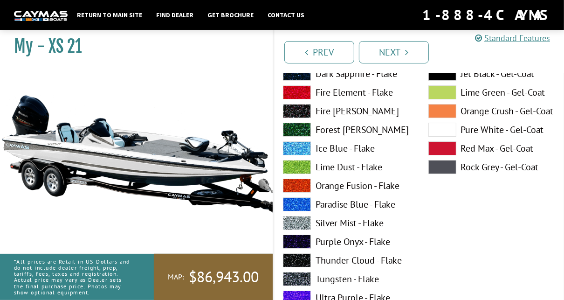
scroll to position [2155, 0]
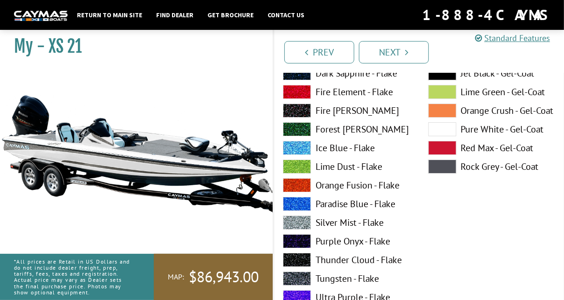
click at [291, 223] on span at bounding box center [297, 222] width 28 height 14
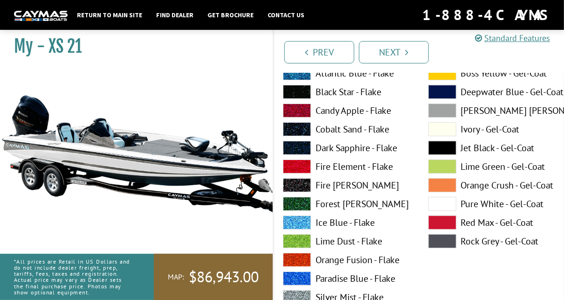
scroll to position [2465, 0]
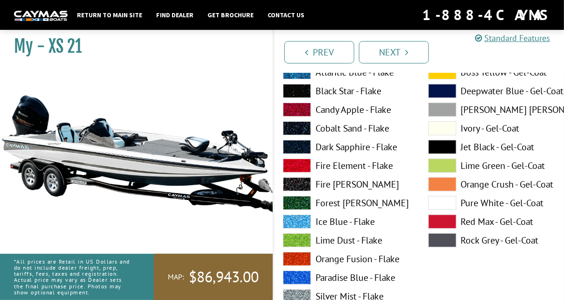
click at [450, 206] on span at bounding box center [442, 203] width 28 height 14
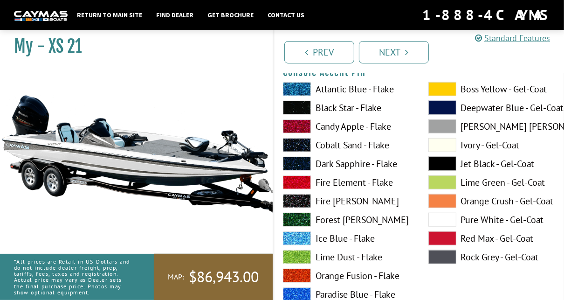
scroll to position [2836, 0]
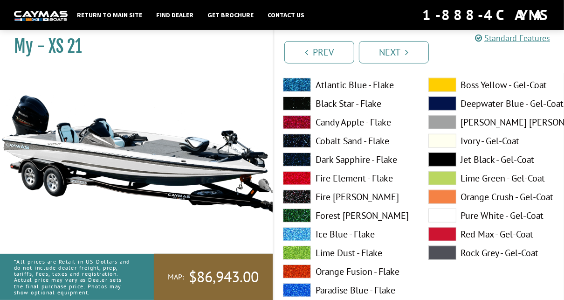
click at [440, 220] on span at bounding box center [442, 215] width 28 height 14
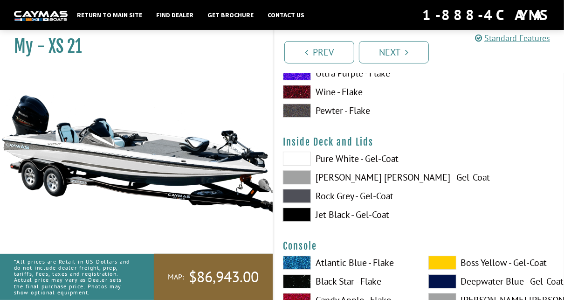
scroll to position [1891, 0]
click at [292, 178] on span at bounding box center [297, 177] width 28 height 14
click at [303, 158] on span at bounding box center [297, 159] width 28 height 14
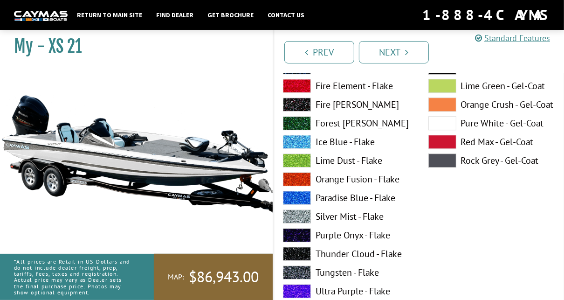
scroll to position [1674, 0]
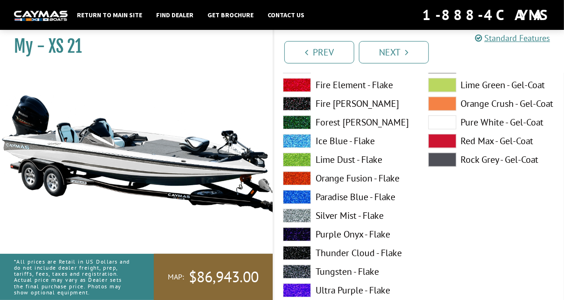
click at [297, 218] on span at bounding box center [297, 215] width 28 height 14
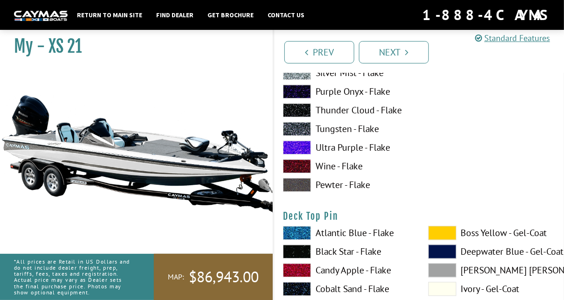
scroll to position [1430, 0]
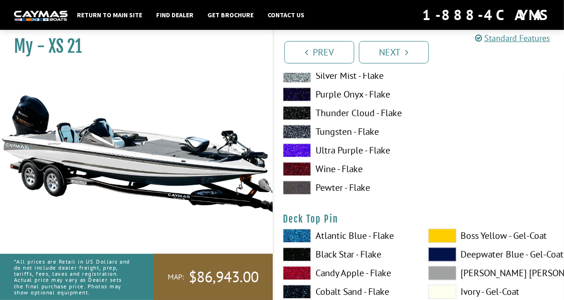
click at [305, 79] on span at bounding box center [297, 76] width 28 height 14
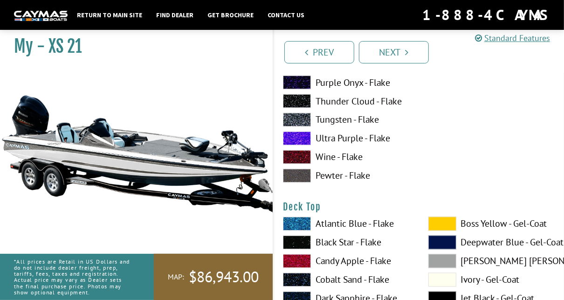
scroll to position [1020, 0]
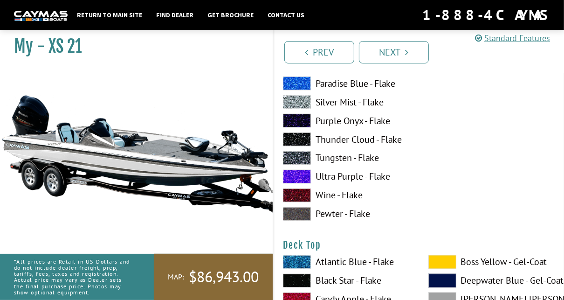
click at [295, 102] on span at bounding box center [297, 102] width 28 height 14
click at [300, 102] on span at bounding box center [297, 102] width 28 height 14
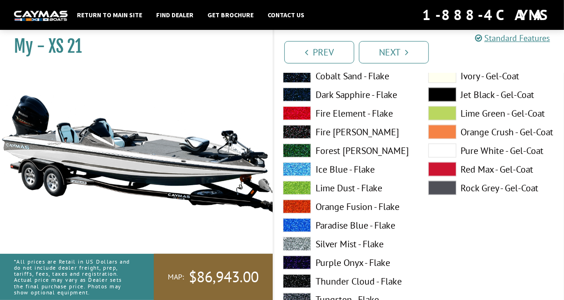
scroll to position [860, 0]
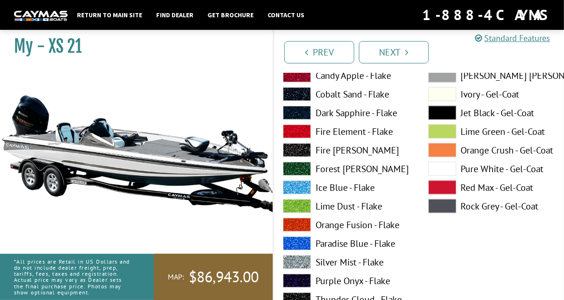
click at [438, 173] on span at bounding box center [442, 169] width 28 height 14
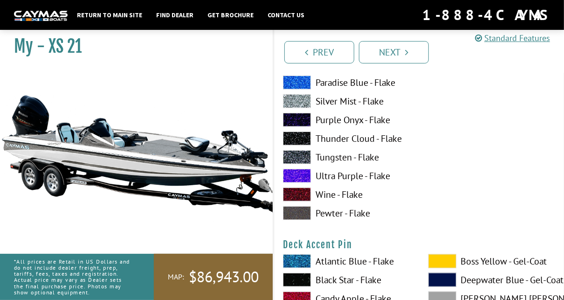
scroll to position [605, 0]
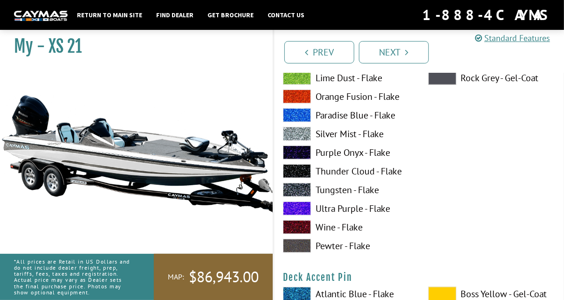
click at [302, 131] on span at bounding box center [297, 134] width 28 height 14
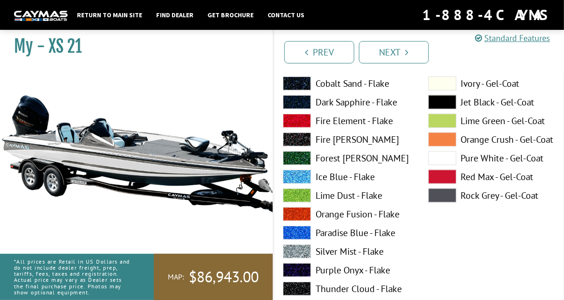
click at [440, 162] on span at bounding box center [442, 158] width 28 height 14
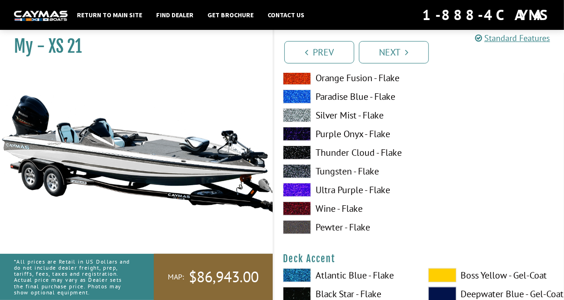
scroll to position [239, 0]
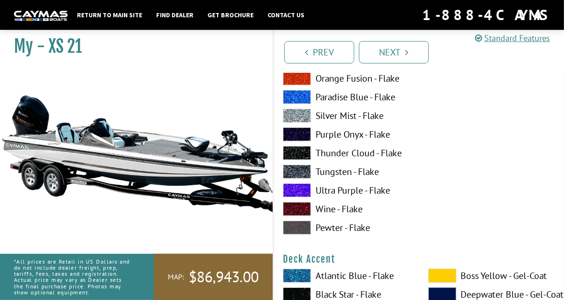
click at [303, 113] on span at bounding box center [297, 116] width 28 height 14
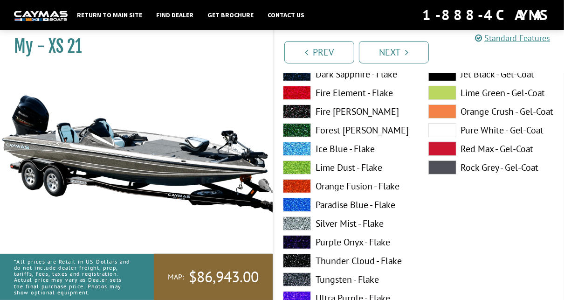
scroll to position [128, 0]
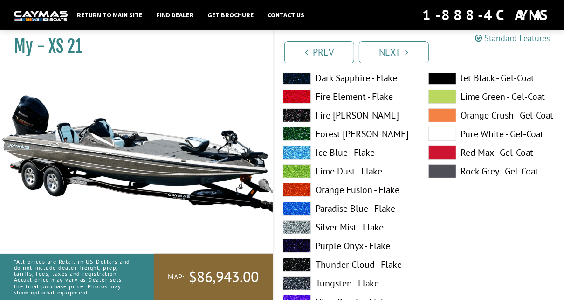
click at [444, 134] on span at bounding box center [442, 134] width 28 height 14
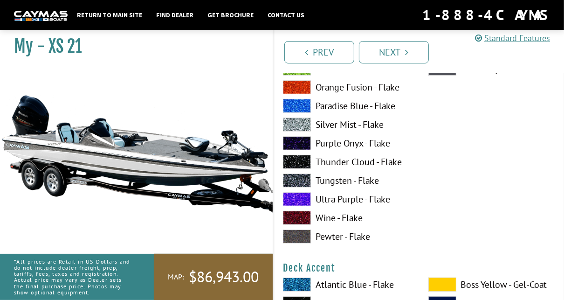
scroll to position [230, 0]
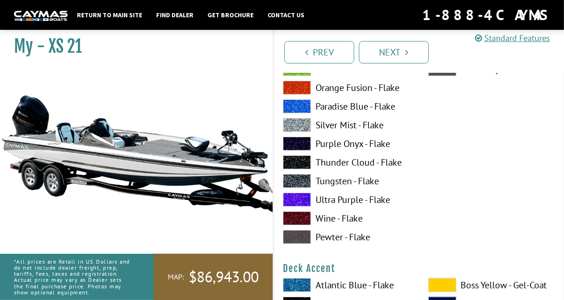
click at [296, 133] on div "Atlantic Blue - Flake Black Star - Flake Candy Apple - Flake Cobalt Sand - Flak…" at bounding box center [346, 71] width 145 height 354
click at [301, 124] on span at bounding box center [297, 125] width 28 height 14
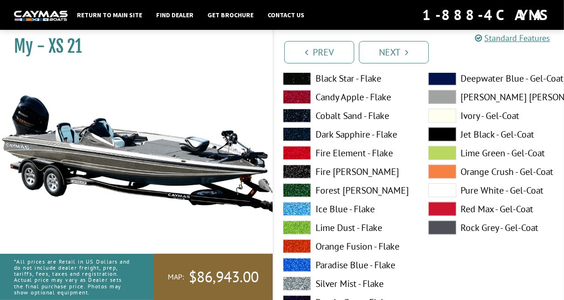
scroll to position [514, 0]
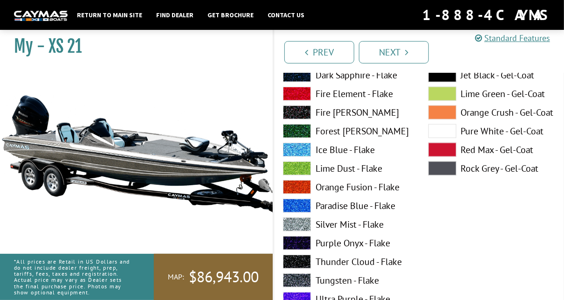
click at [290, 229] on span at bounding box center [297, 224] width 28 height 14
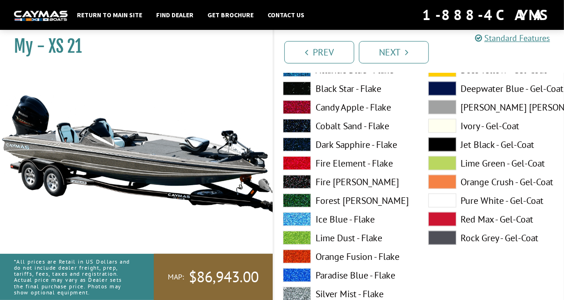
scroll to position [829, 0]
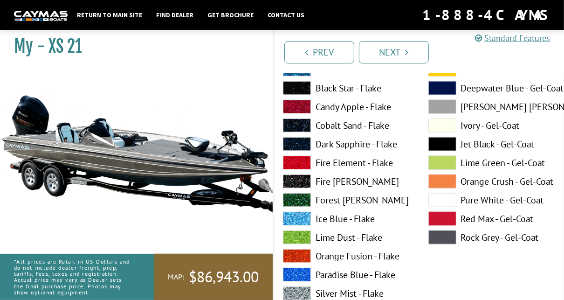
click at [298, 292] on span at bounding box center [297, 293] width 28 height 14
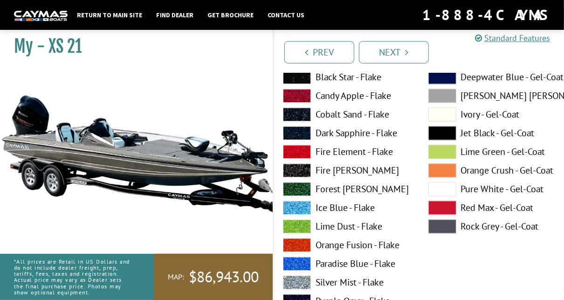
scroll to position [1225, 0]
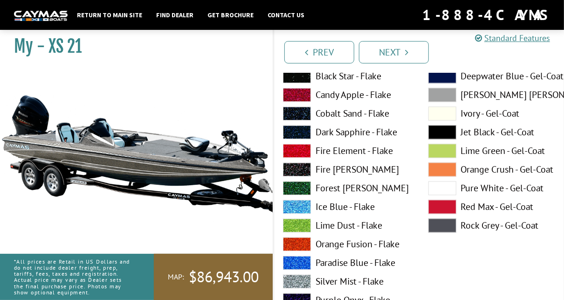
click at [443, 187] on span at bounding box center [442, 188] width 28 height 14
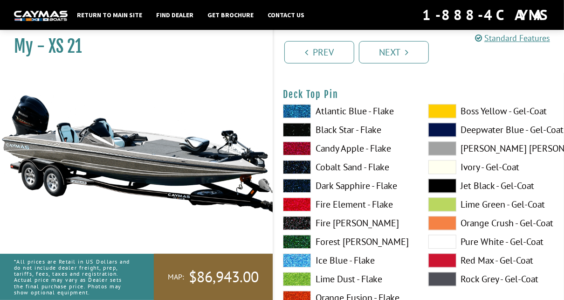
scroll to position [1657, 0]
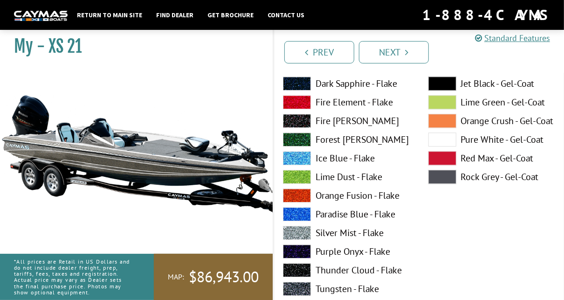
click at [441, 144] on span at bounding box center [442, 139] width 28 height 14
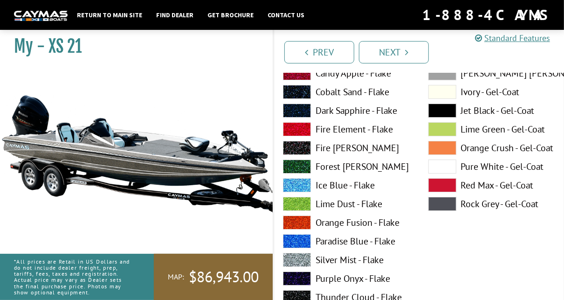
scroll to position [2121, 0]
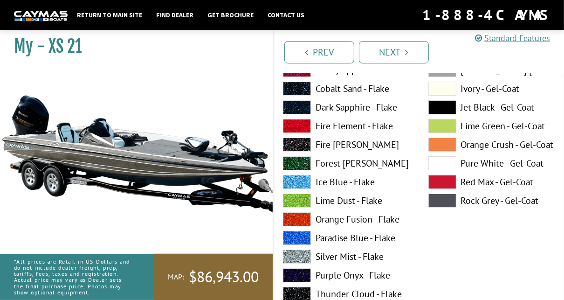
click at [439, 162] on span at bounding box center [442, 163] width 28 height 14
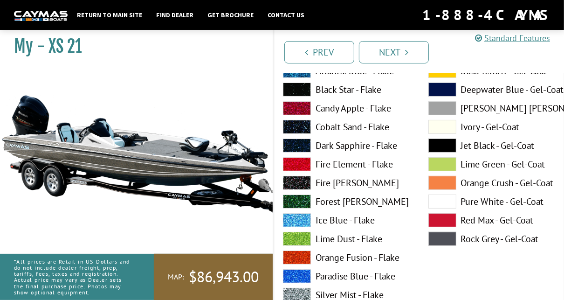
scroll to position [2479, 0]
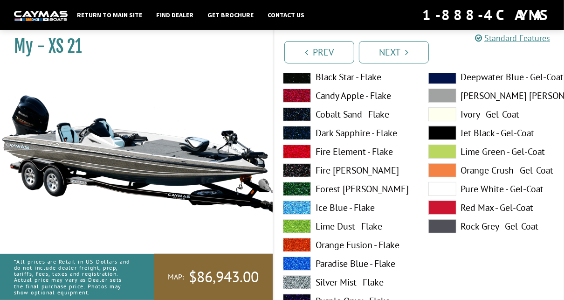
click at [301, 282] on span at bounding box center [297, 282] width 28 height 14
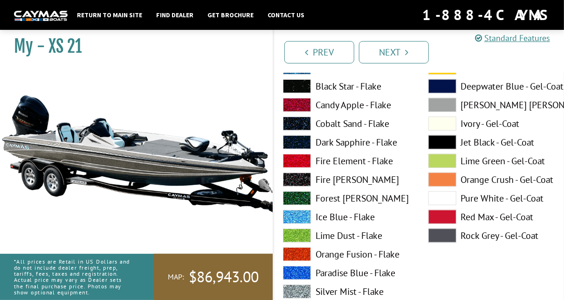
scroll to position [2854, 0]
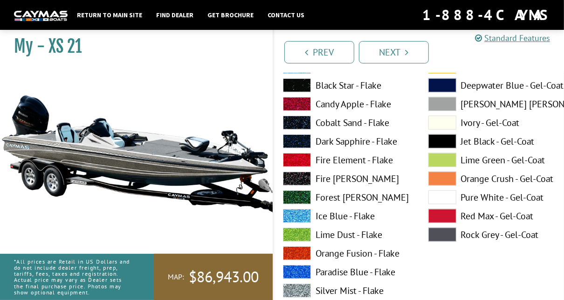
click at [306, 291] on span at bounding box center [297, 290] width 28 height 14
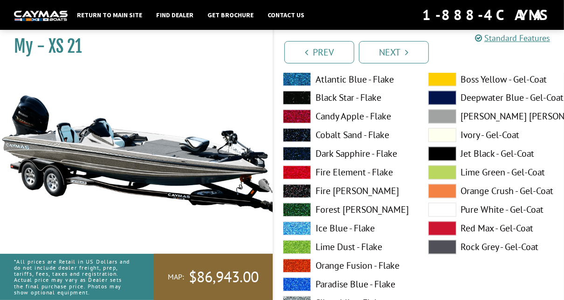
scroll to position [3442, 0]
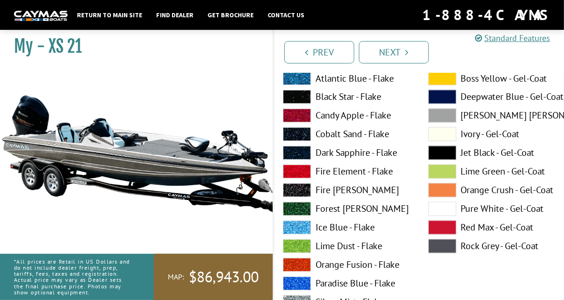
click at [444, 212] on span at bounding box center [442, 209] width 28 height 14
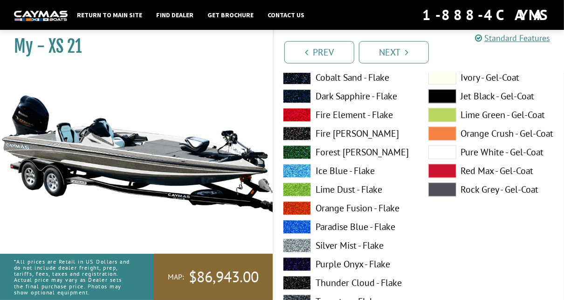
scroll to position [3900, 0]
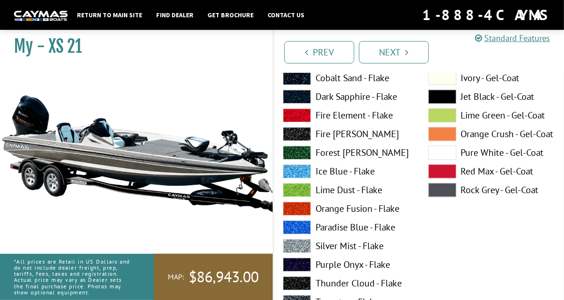
click at [300, 250] on span at bounding box center [297, 246] width 28 height 14
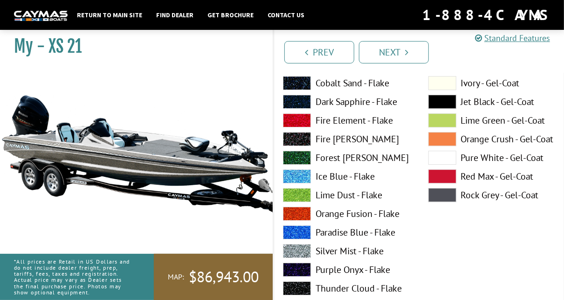
scroll to position [4280, 0]
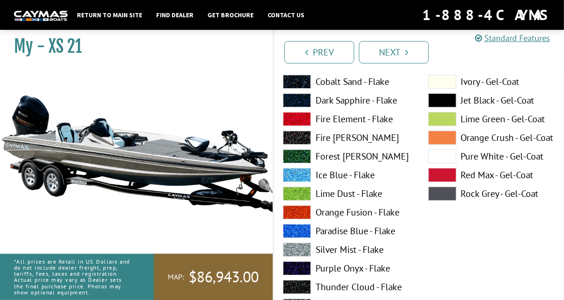
click at [442, 159] on span at bounding box center [442, 156] width 28 height 14
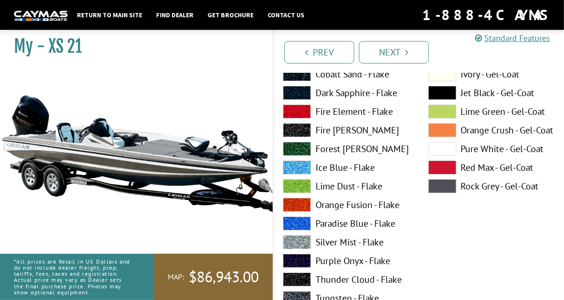
scroll to position [4672, 0]
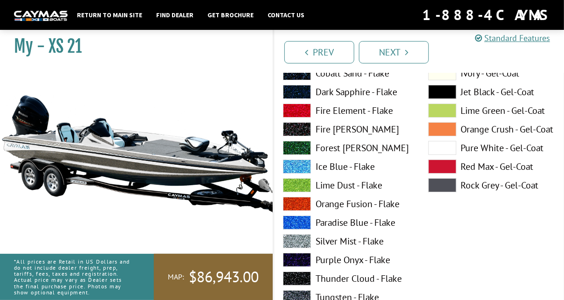
click at [299, 244] on span at bounding box center [297, 241] width 28 height 14
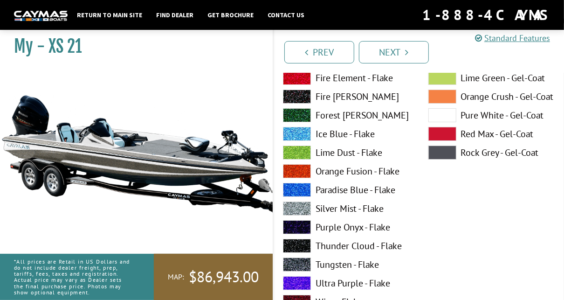
scroll to position [4673, 0]
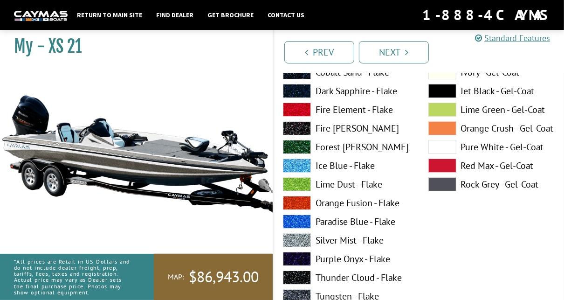
click at [435, 152] on span at bounding box center [442, 147] width 28 height 14
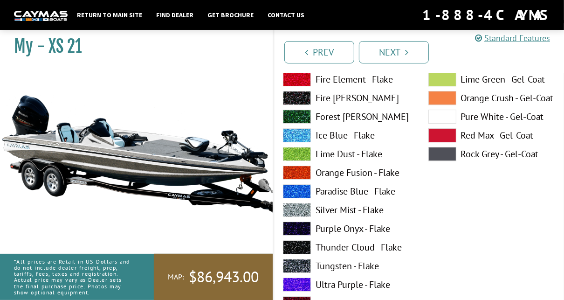
scroll to position [4319, 0]
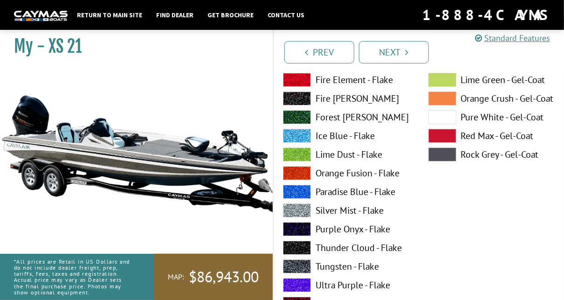
click at [300, 214] on span at bounding box center [297, 210] width 28 height 14
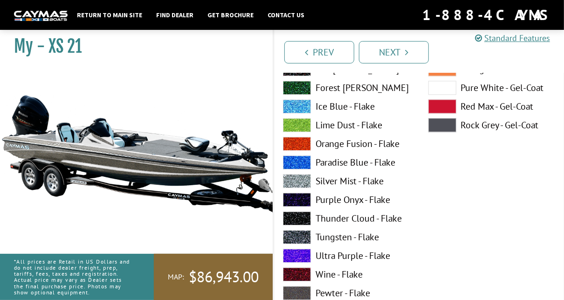
scroll to position [3956, 0]
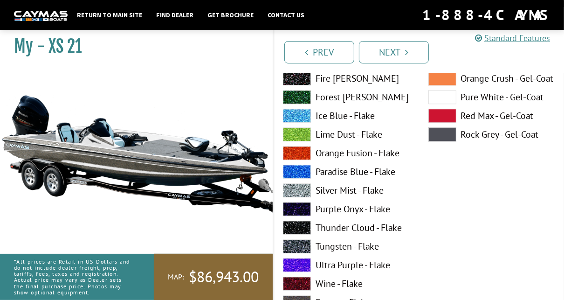
click at [447, 96] on span at bounding box center [442, 97] width 28 height 14
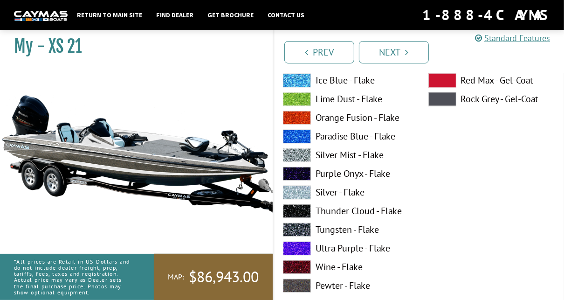
scroll to position [3590, 0]
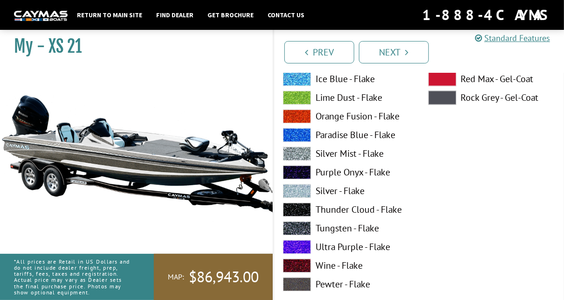
click at [304, 157] on span at bounding box center [297, 153] width 28 height 14
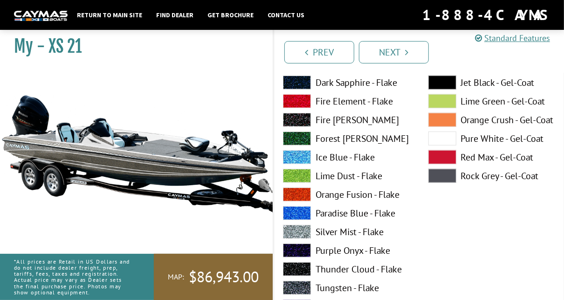
scroll to position [2911, 0]
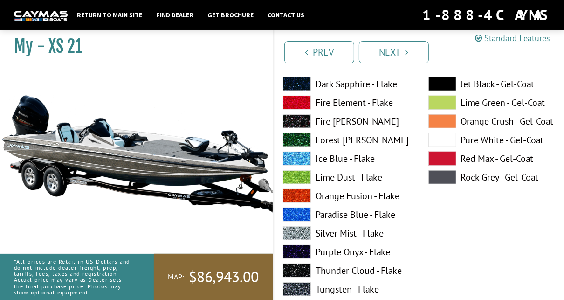
click at [448, 141] on span at bounding box center [442, 140] width 28 height 14
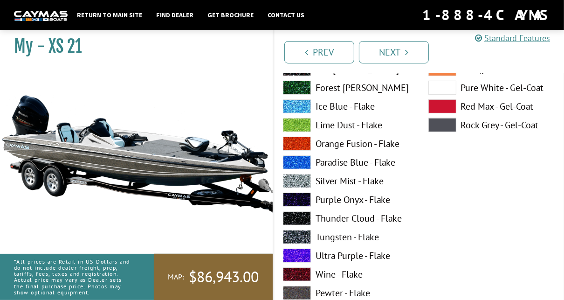
scroll to position [2576, 0]
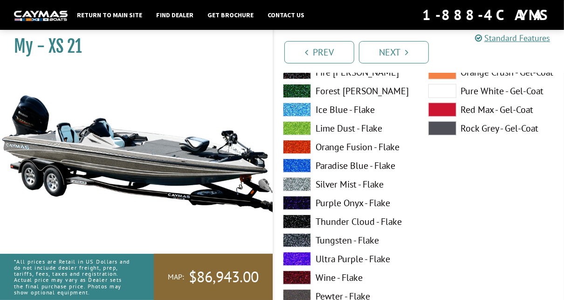
click at [440, 90] on span at bounding box center [442, 91] width 28 height 14
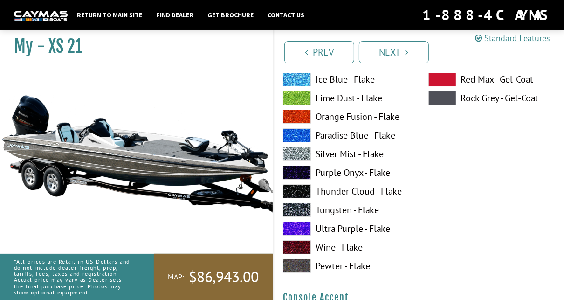
scroll to position [2215, 0]
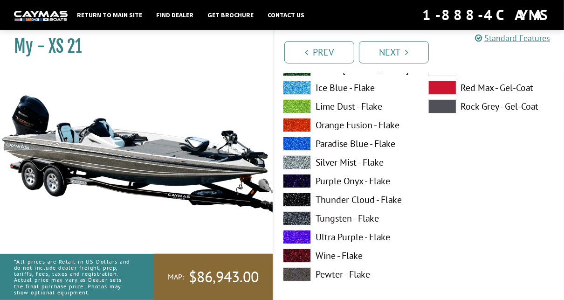
click at [299, 160] on span at bounding box center [297, 162] width 28 height 14
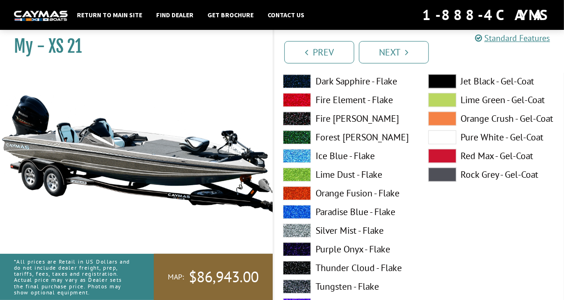
scroll to position [1660, 0]
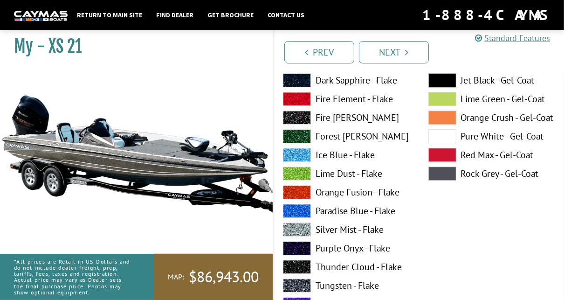
click at [300, 226] on span at bounding box center [297, 229] width 28 height 14
click at [437, 137] on span at bounding box center [442, 136] width 28 height 14
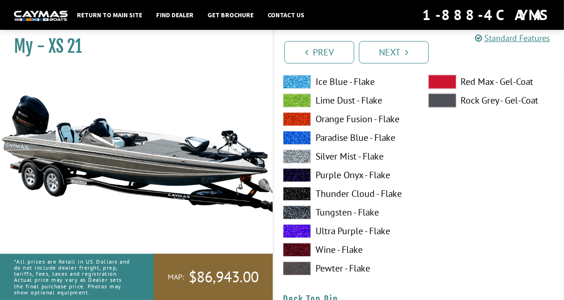
scroll to position [1347, 0]
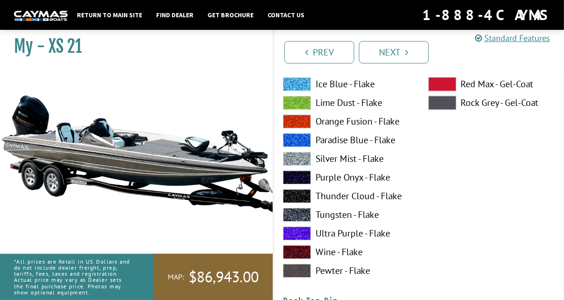
drag, startPoint x: 390, startPoint y: 140, endPoint x: 302, endPoint y: 159, distance: 90.6
click at [302, 159] on div "Atlantic Blue - Flake Black Star - Flake Candy Apple - Flake Cobalt Sand - Flak…" at bounding box center [346, 105] width 145 height 354
click at [302, 159] on span at bounding box center [297, 159] width 28 height 14
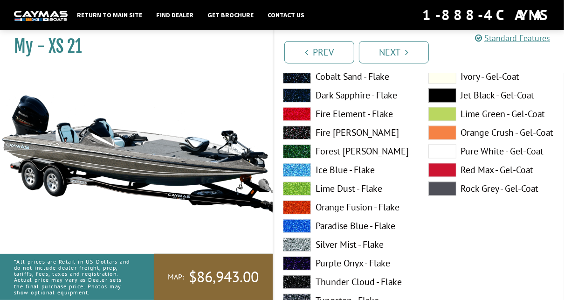
scroll to position [1256, 0]
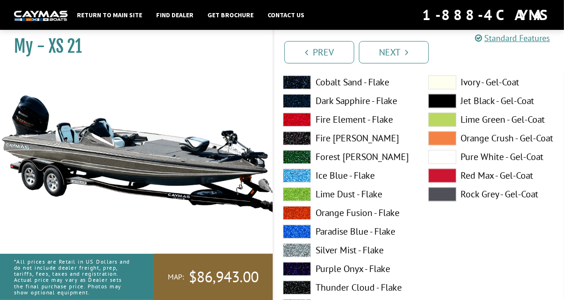
click at [442, 154] on span at bounding box center [442, 157] width 28 height 14
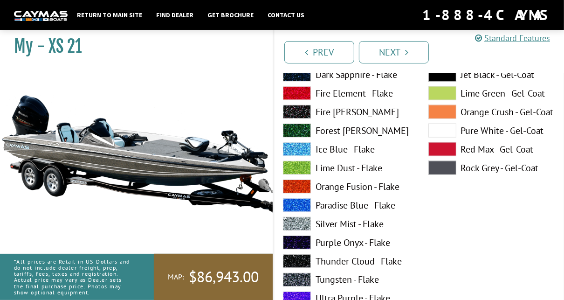
scroll to position [898, 0]
click at [439, 133] on span at bounding box center [442, 131] width 28 height 14
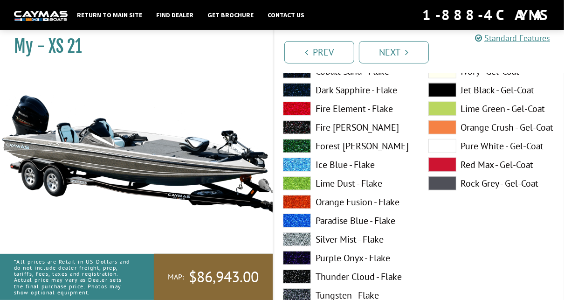
scroll to position [497, 0]
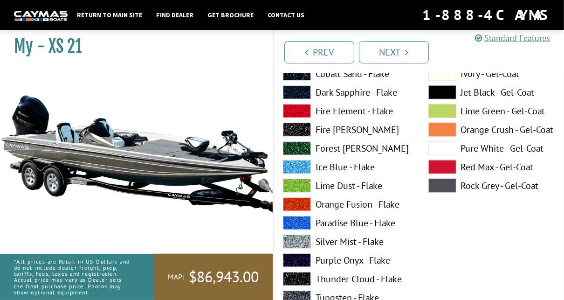
click at [439, 148] on span at bounding box center [442, 148] width 28 height 14
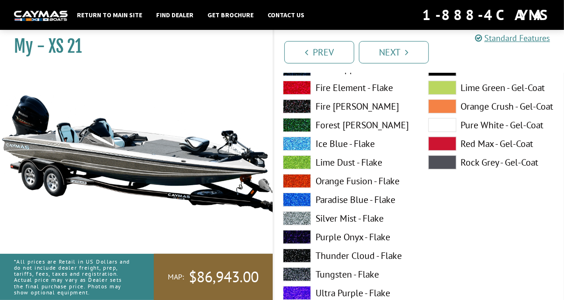
scroll to position [133, 0]
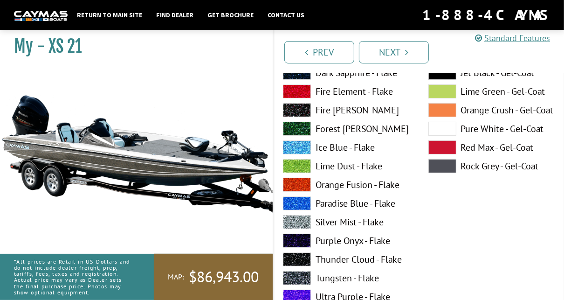
click at [445, 128] on span at bounding box center [442, 129] width 28 height 14
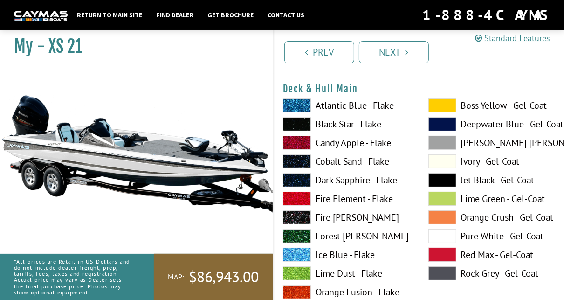
scroll to position [0, 0]
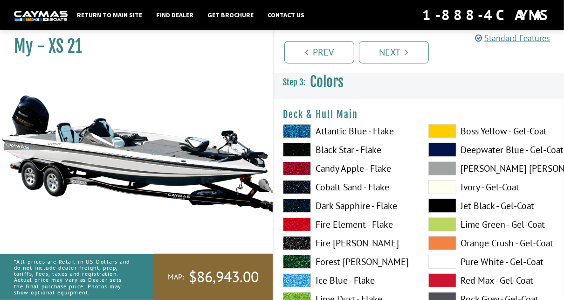
click at [378, 136] on label "Atlantic Blue - Flake" at bounding box center [346, 131] width 127 height 14
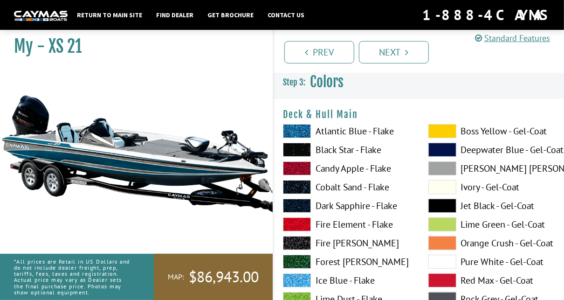
click at [299, 221] on span at bounding box center [297, 224] width 28 height 14
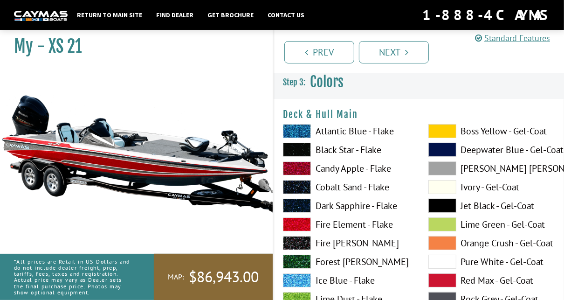
click at [445, 260] on span at bounding box center [442, 262] width 28 height 14
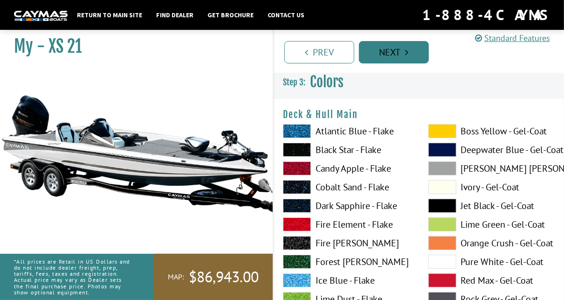
click at [408, 53] on icon "Pagination" at bounding box center [407, 52] width 3 height 9
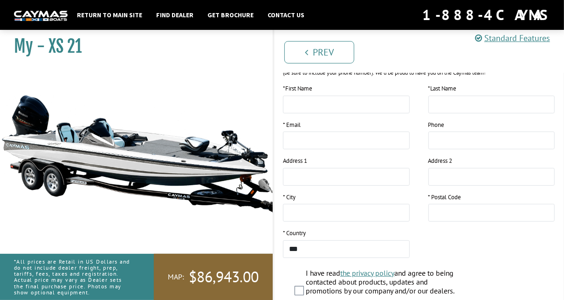
scroll to position [142, 0]
click at [320, 107] on input "text" at bounding box center [346, 105] width 127 height 18
click at [296, 105] on input "*****" at bounding box center [346, 105] width 127 height 18
type input "******"
click at [470, 100] on input "text" at bounding box center [491, 105] width 127 height 18
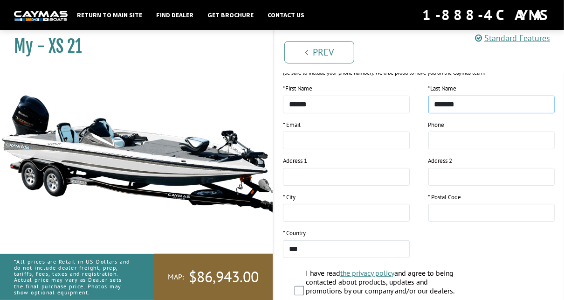
type input "*******"
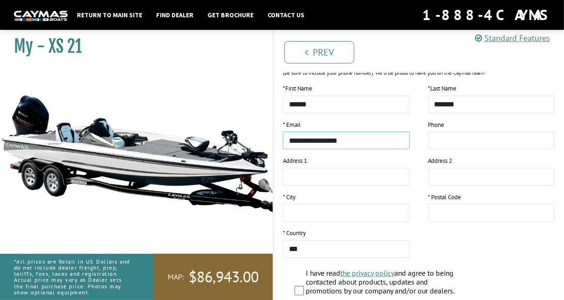
type input "**********"
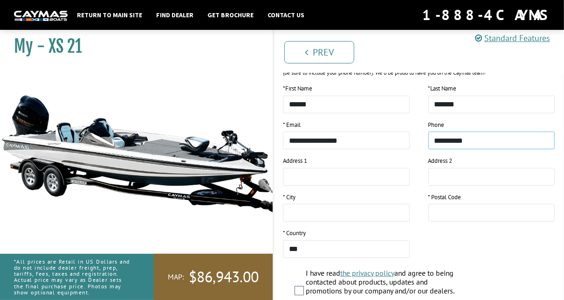
type input "**********"
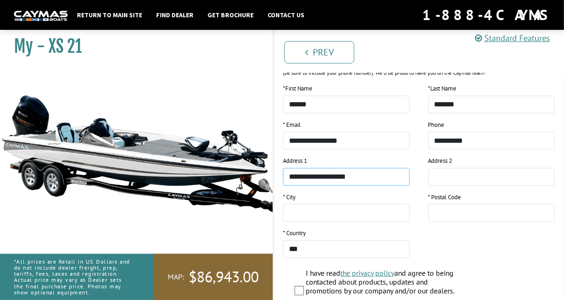
type input "**********"
type input "*****"
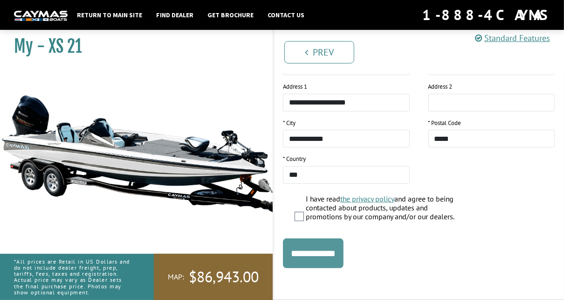
click at [306, 252] on input "**********" at bounding box center [313, 253] width 61 height 30
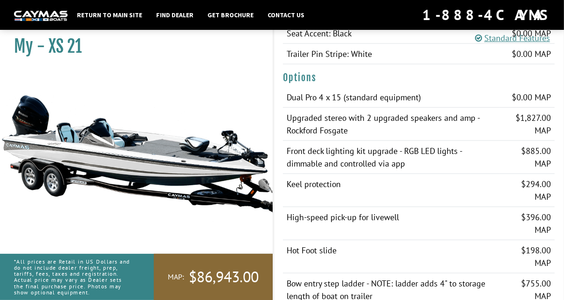
scroll to position [843, 0]
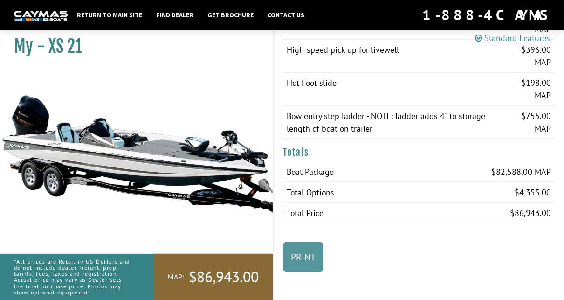
click at [308, 254] on link "Print" at bounding box center [303, 257] width 41 height 30
